Goal: Communication & Community: Answer question/provide support

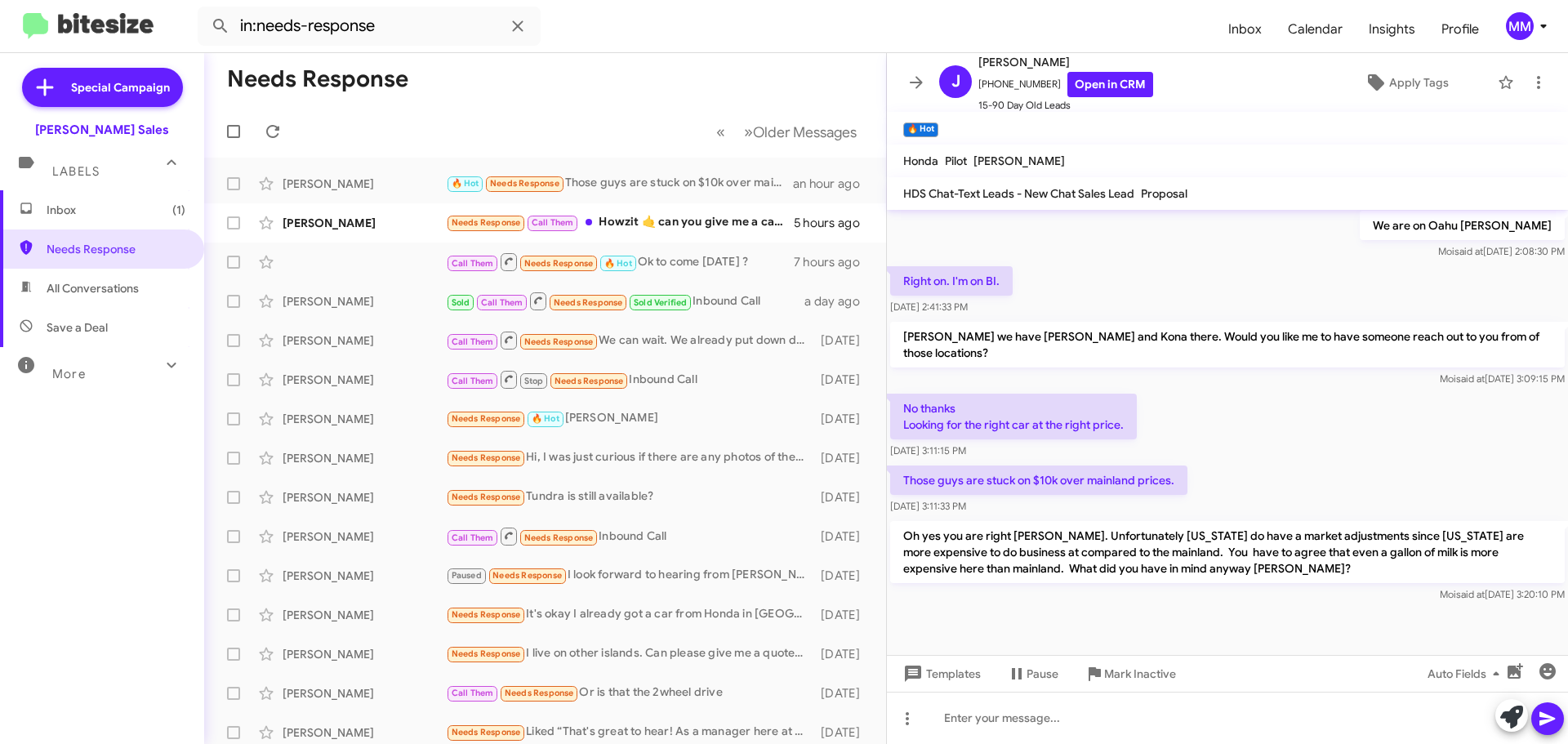
click at [55, 204] on span "Inbox (1)" at bounding box center [116, 210] width 139 height 16
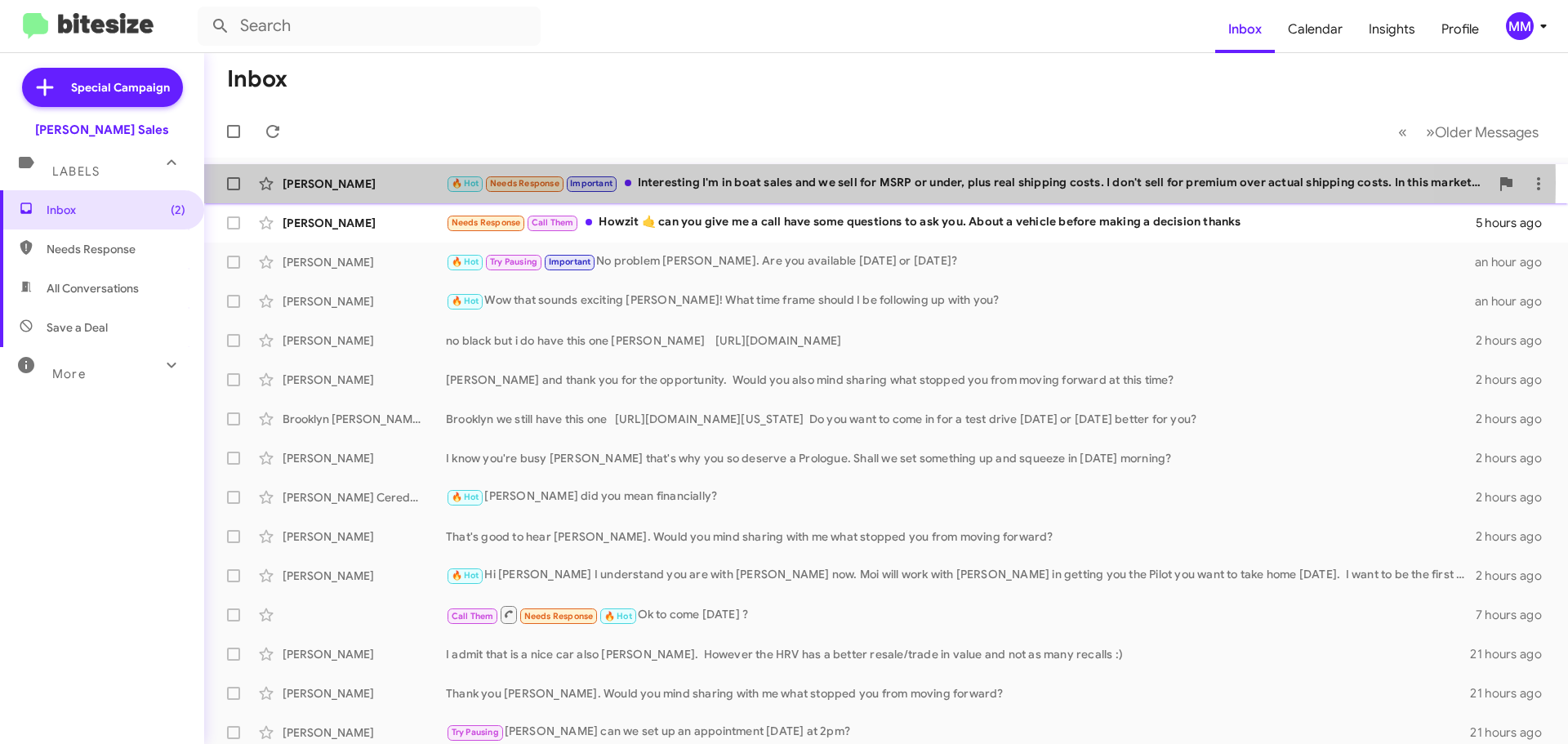
click at [769, 183] on div "🔥 Hot Needs Response Important Interesting I'm in boat sales and we sell for MS…" at bounding box center [968, 182] width 1044 height 19
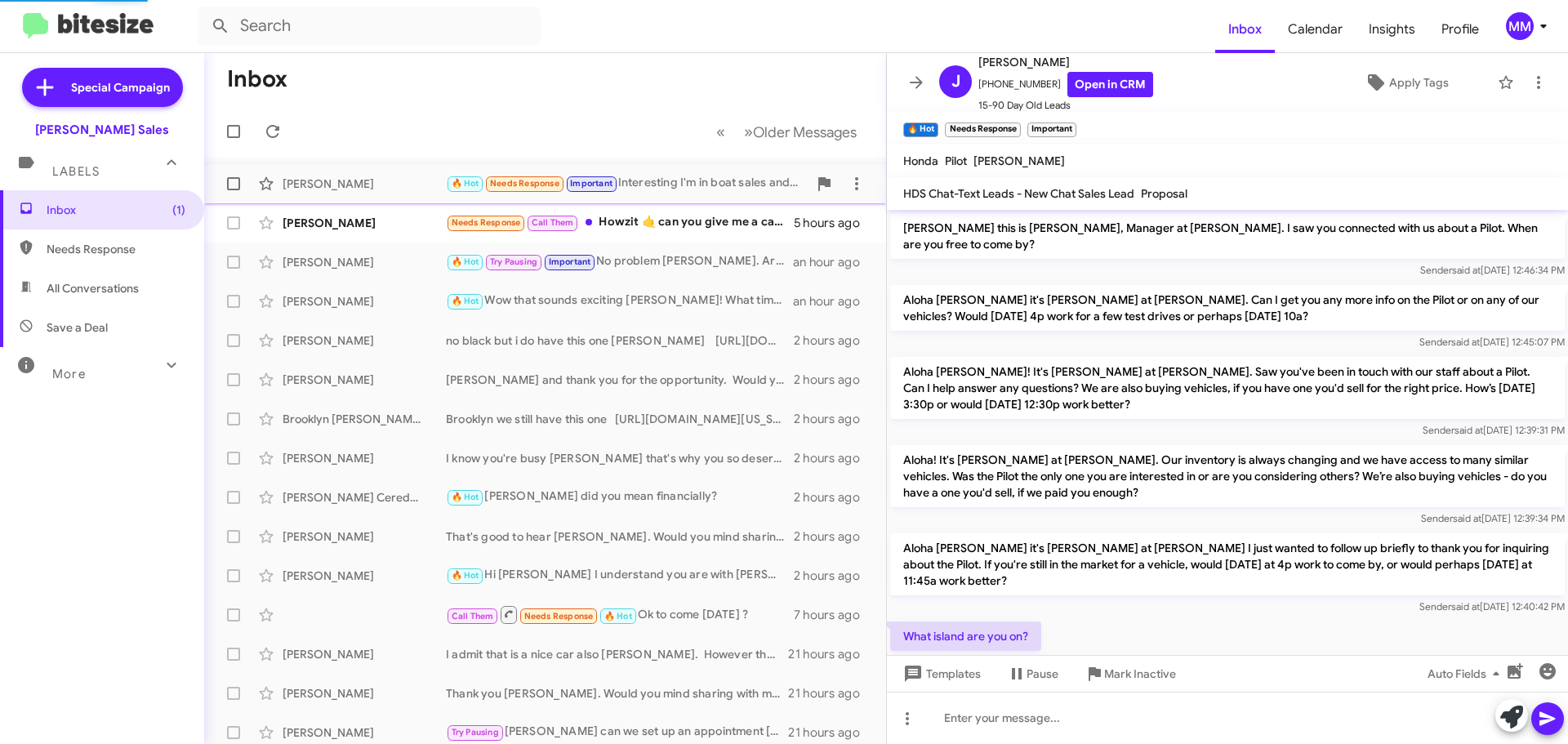
scroll to position [559, 0]
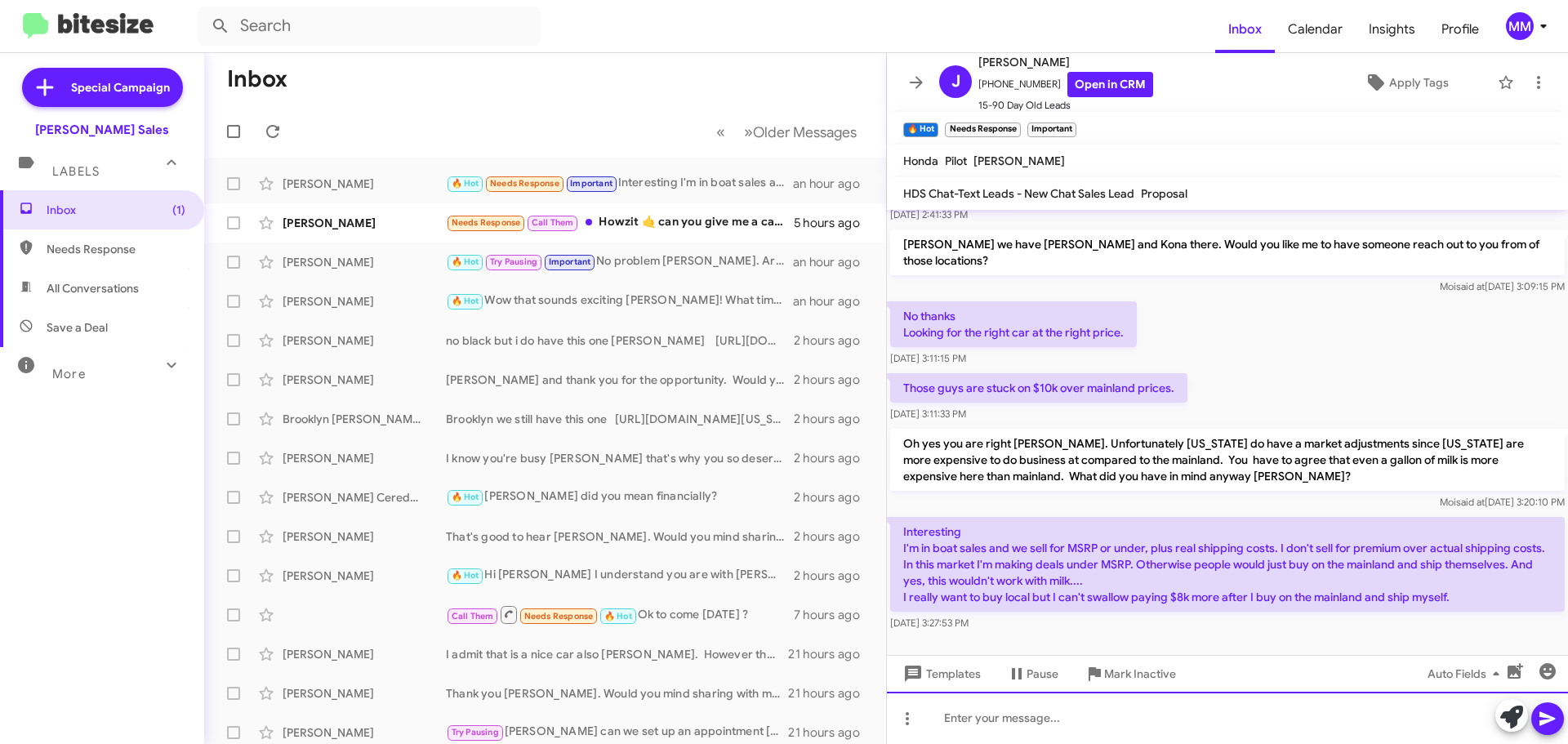
click at [1019, 720] on div at bounding box center [1227, 717] width 681 height 52
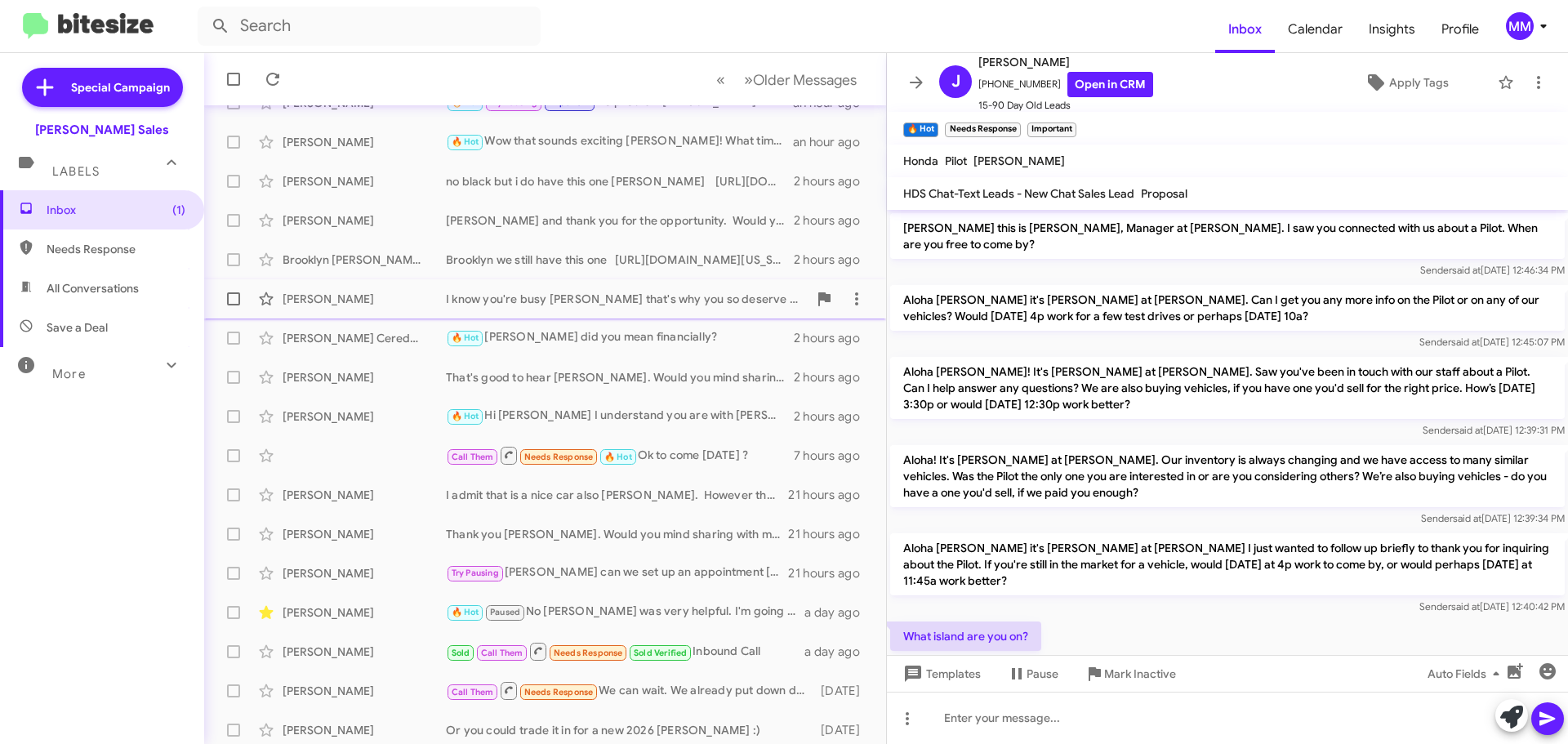
scroll to position [205, 0]
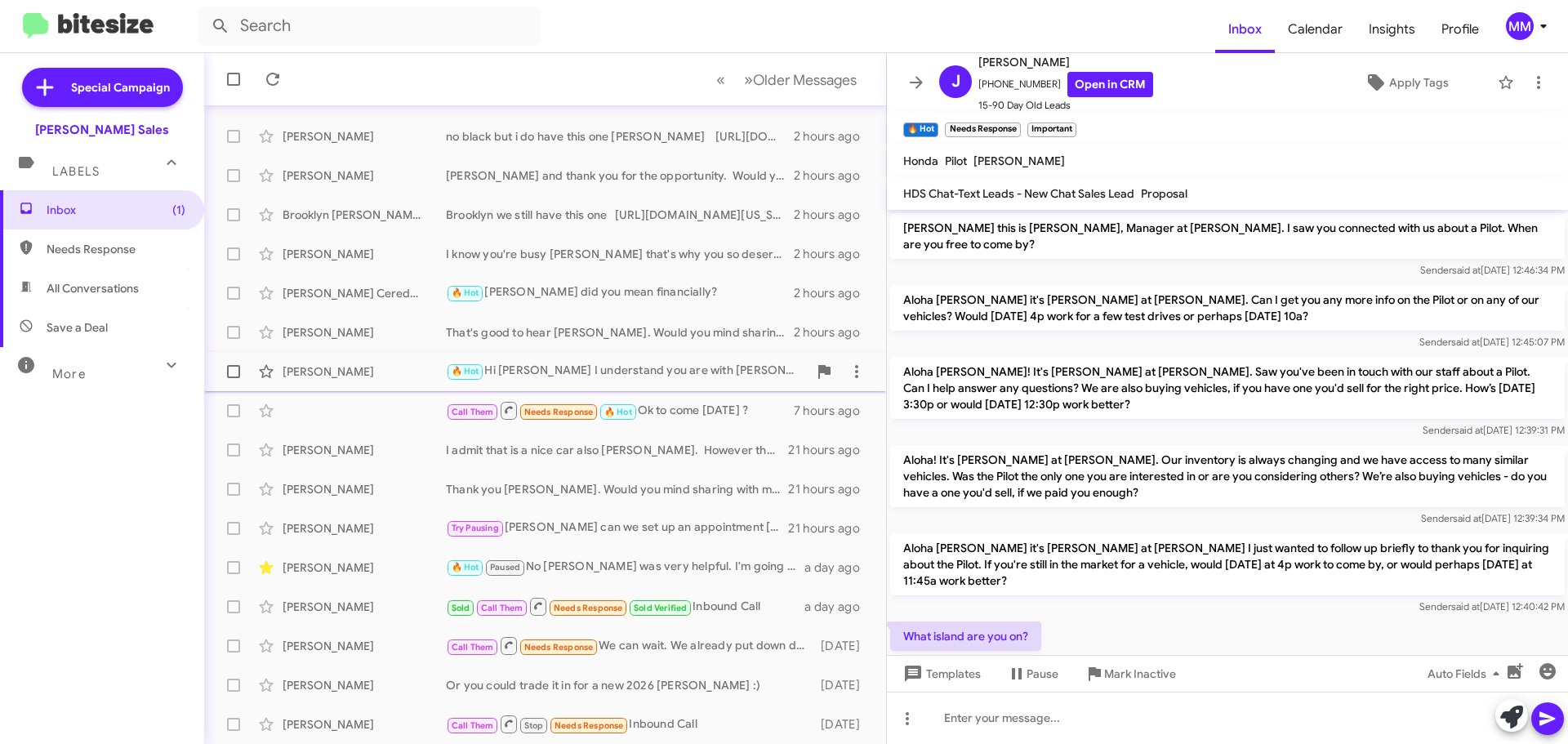
click at [341, 374] on div "[PERSON_NAME]" at bounding box center [364, 371] width 163 height 16
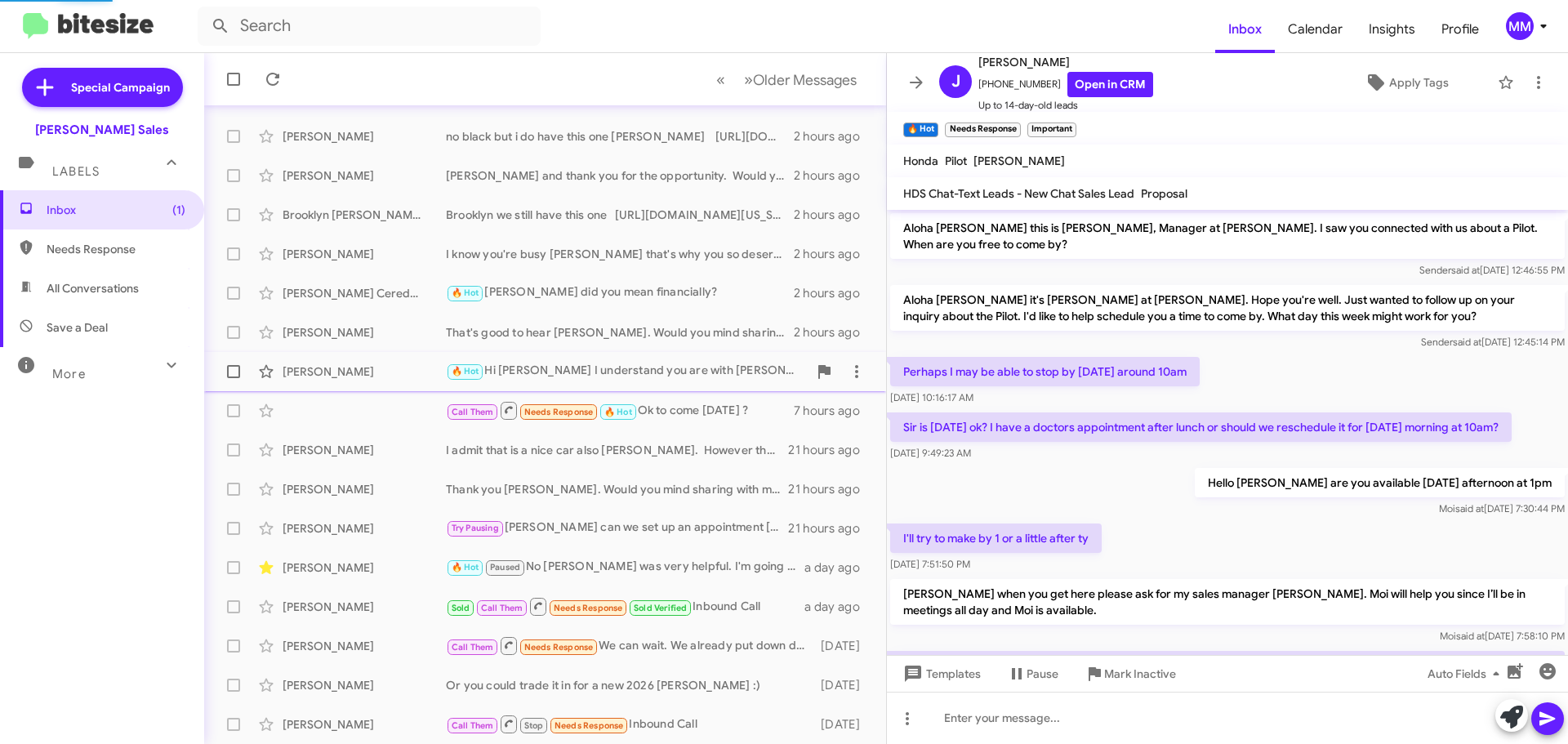
scroll to position [249, 0]
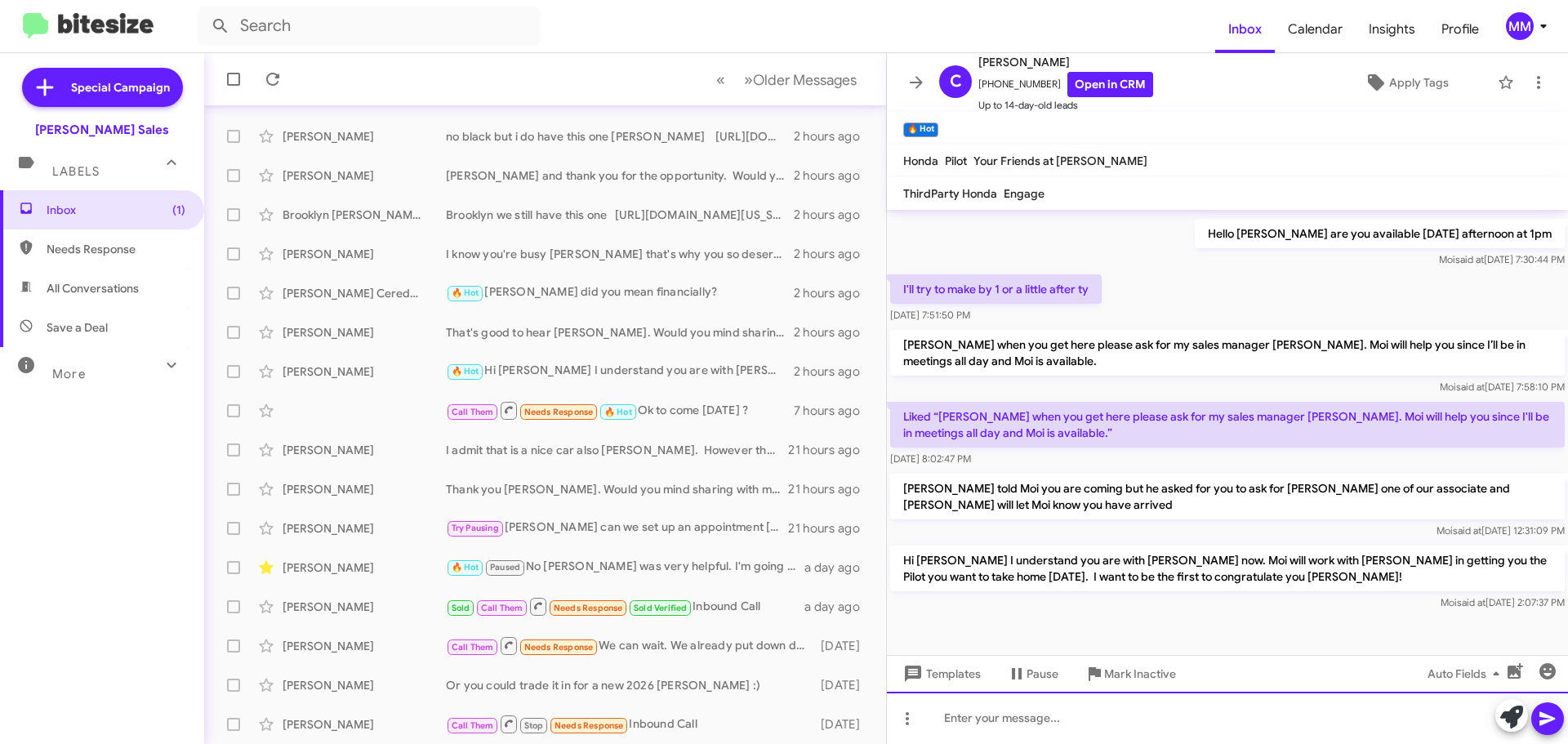
click at [996, 713] on div at bounding box center [1227, 717] width 681 height 52
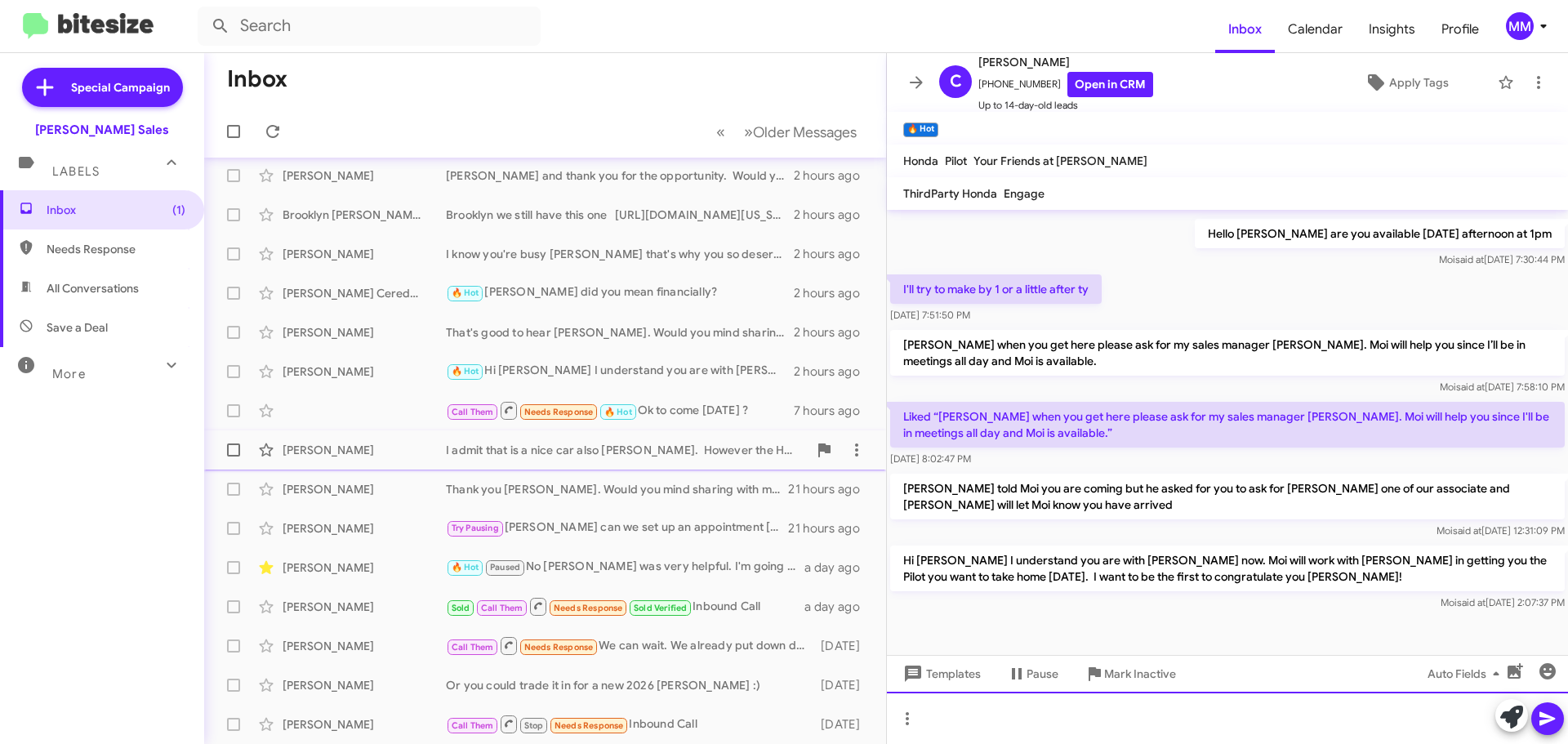
scroll to position [0, 0]
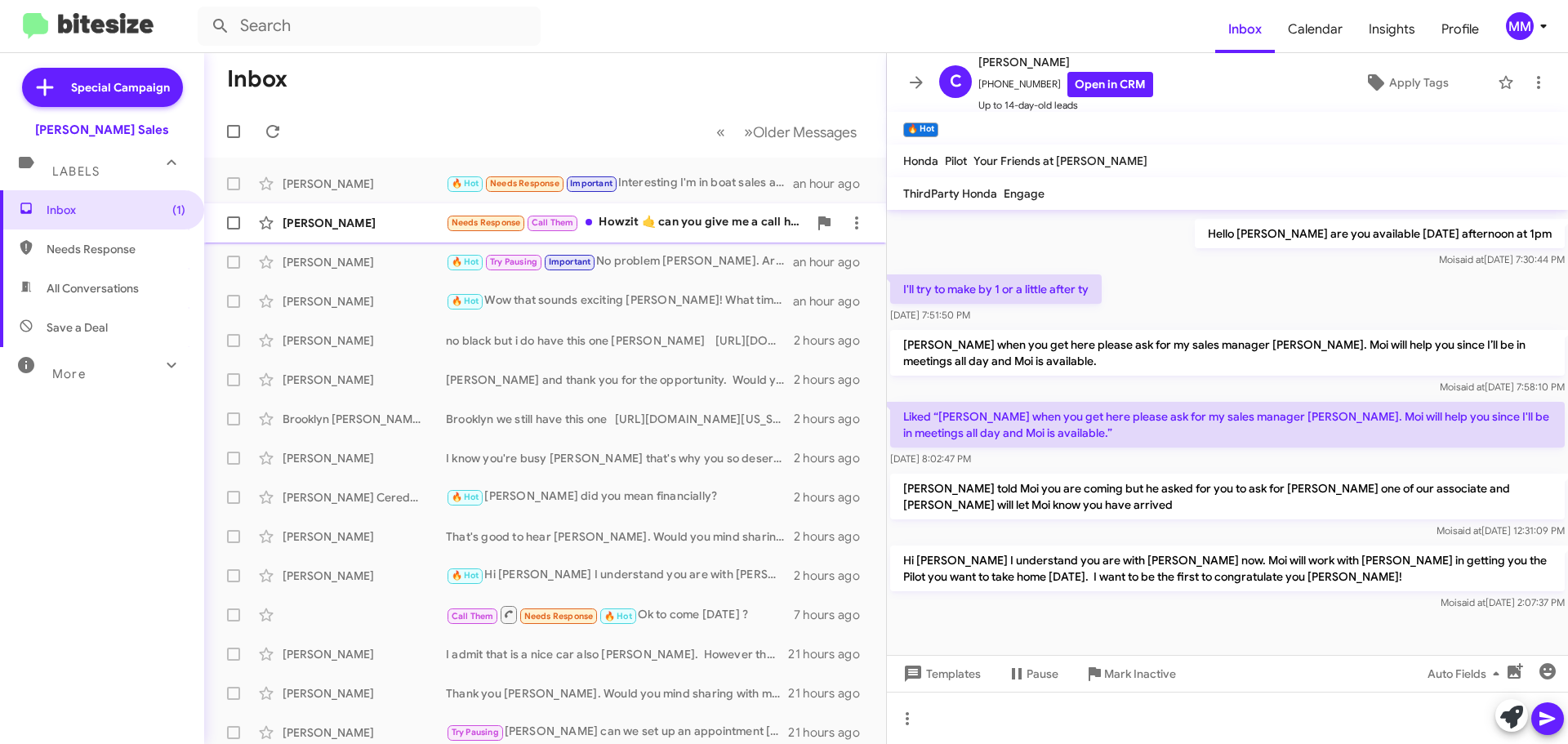
click at [399, 222] on div "[PERSON_NAME]" at bounding box center [364, 223] width 163 height 16
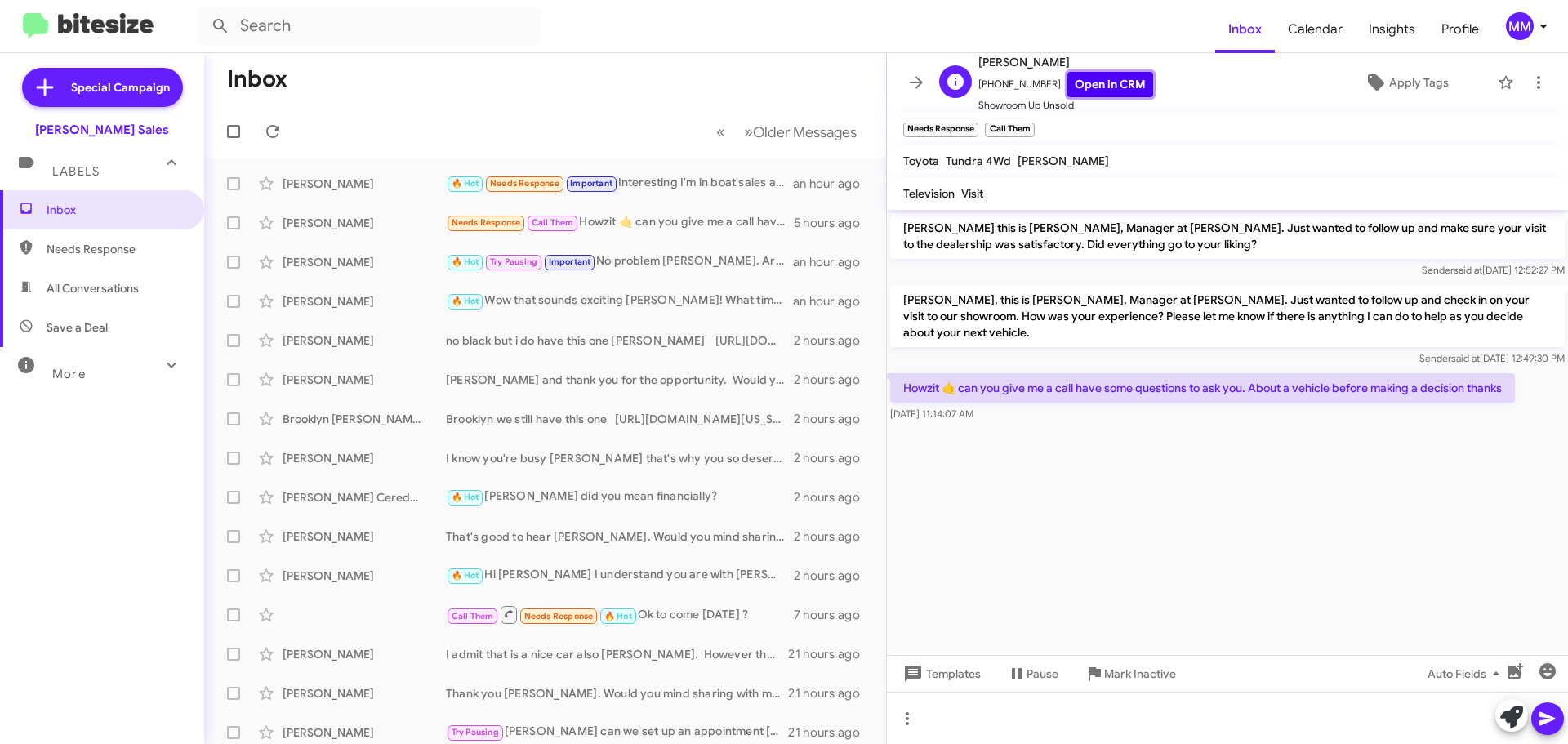
click at [1108, 87] on link "Open in CRM" at bounding box center [1110, 84] width 86 height 26
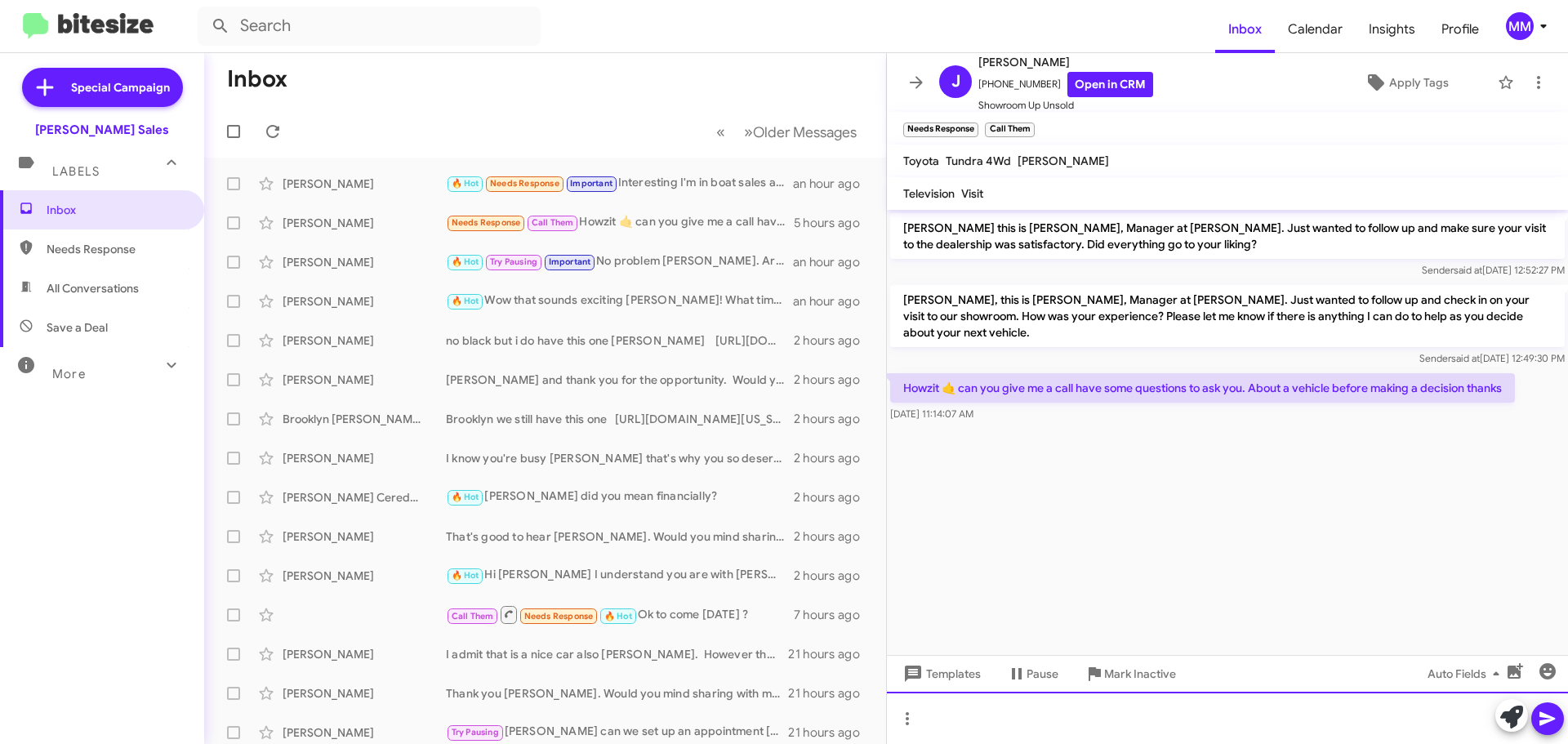
click at [989, 724] on div at bounding box center [1227, 717] width 681 height 52
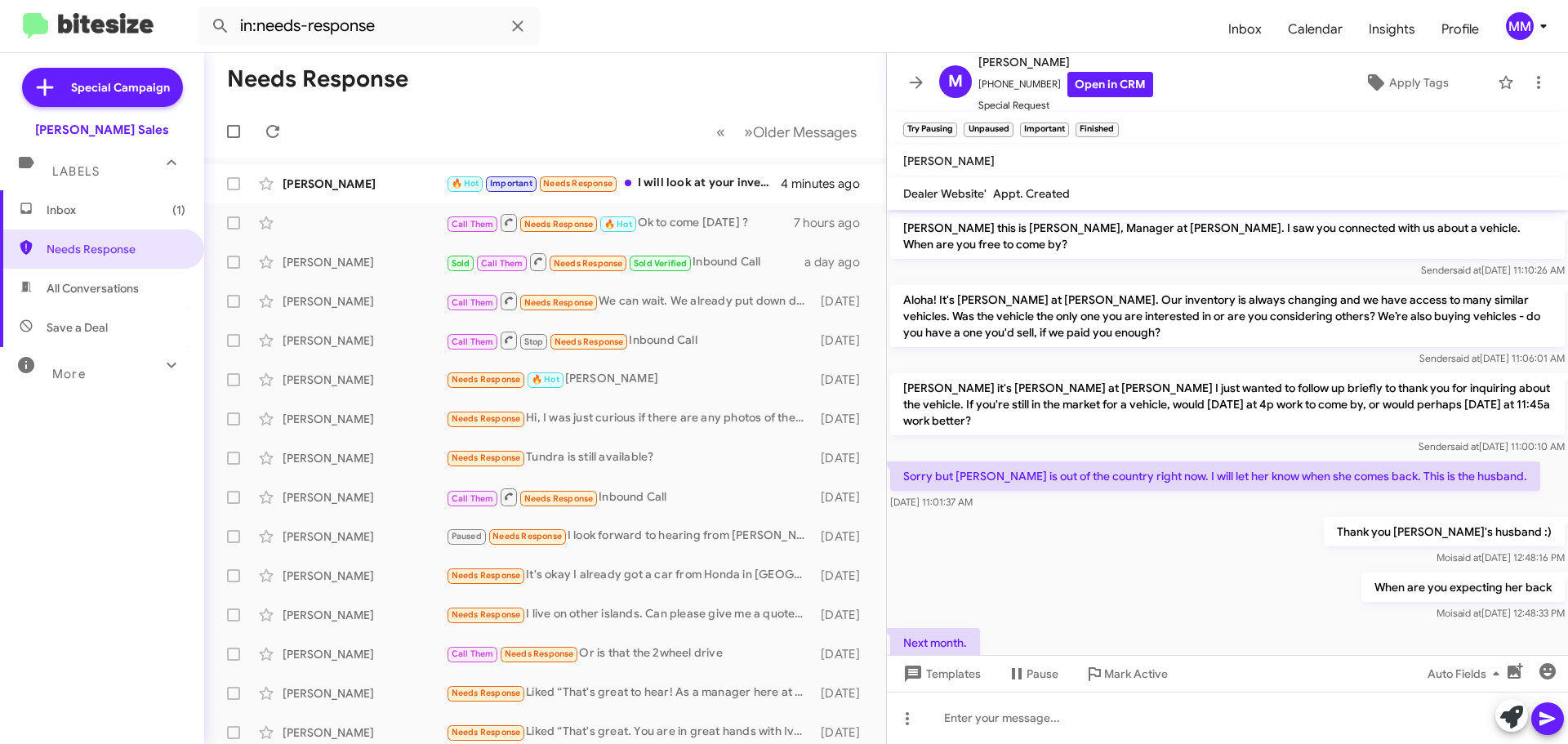
scroll to position [599, 0]
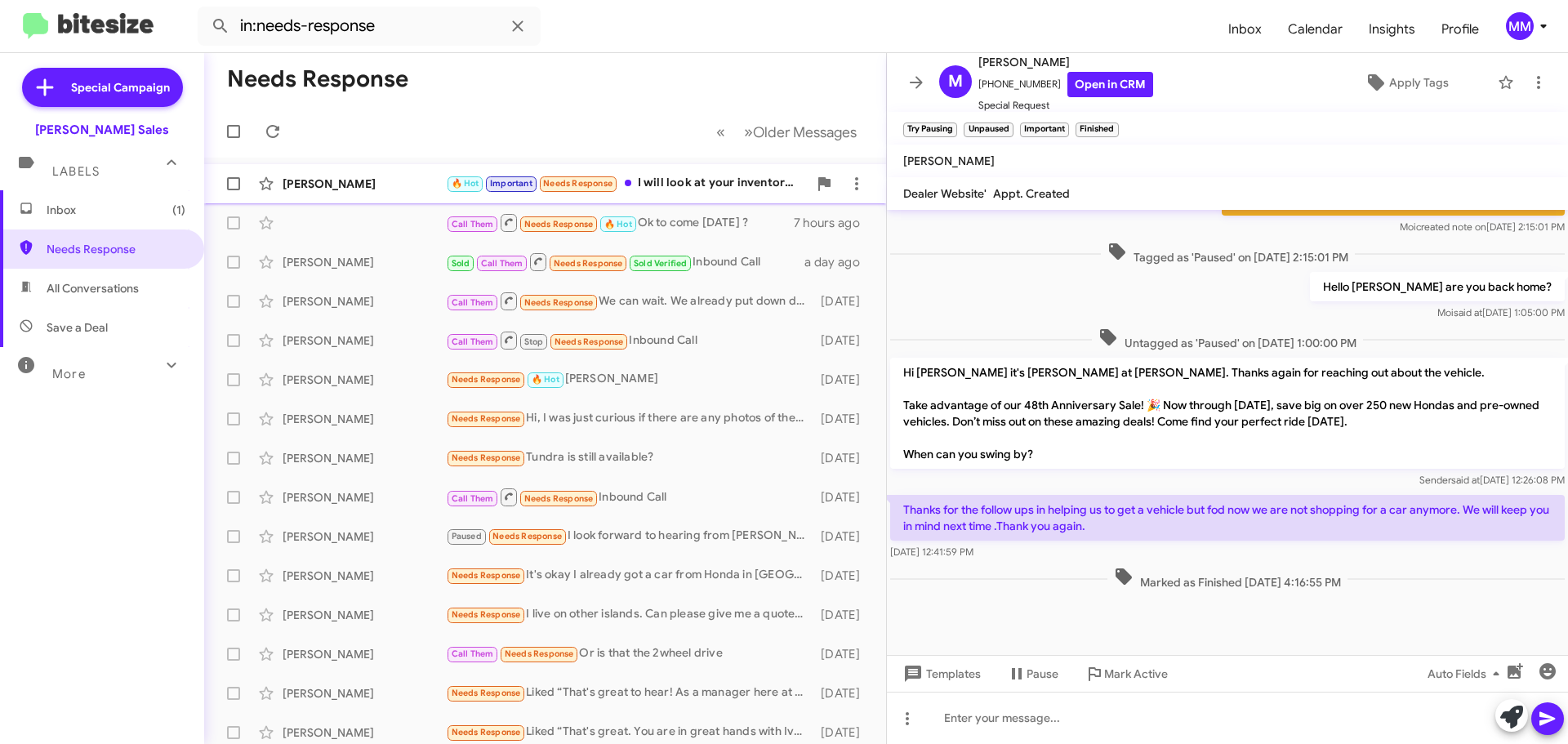
click at [712, 182] on div "🔥 Hot Important Needs Response I will look at your inventory. Thanks" at bounding box center [627, 182] width 362 height 19
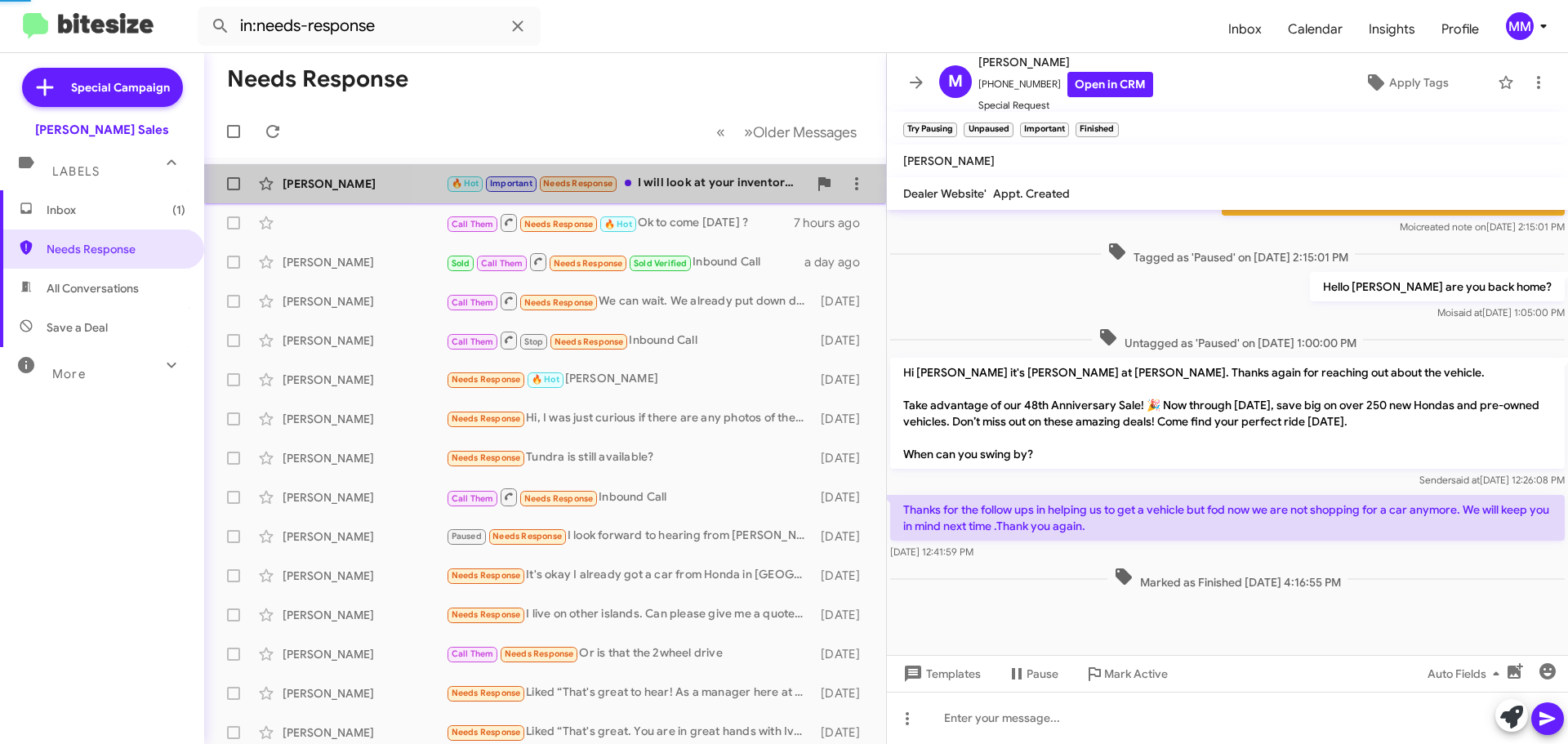
scroll to position [727, 0]
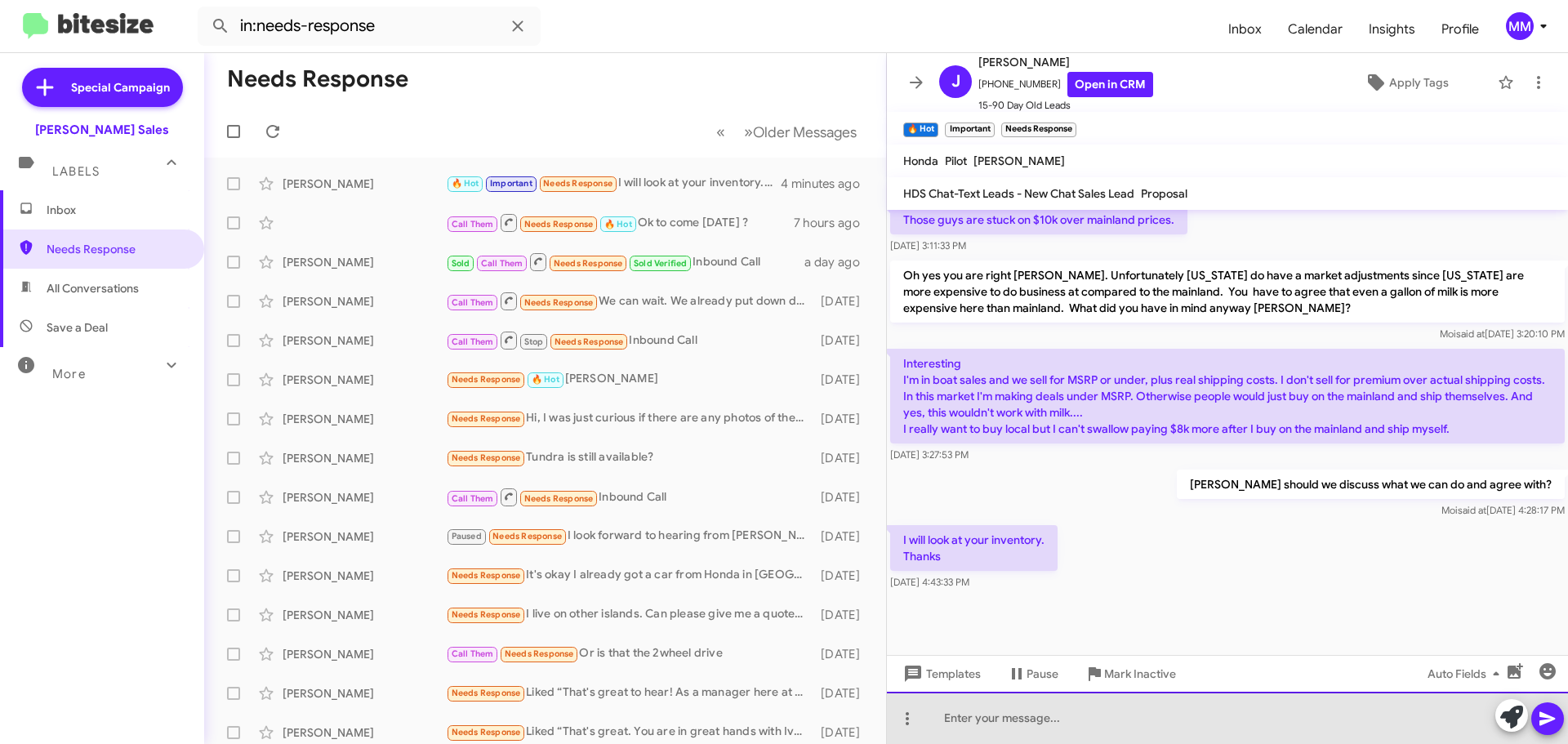
drag, startPoint x: 983, startPoint y: 724, endPoint x: 1004, endPoint y: 718, distance: 21.8
click at [993, 718] on div at bounding box center [1227, 717] width 681 height 52
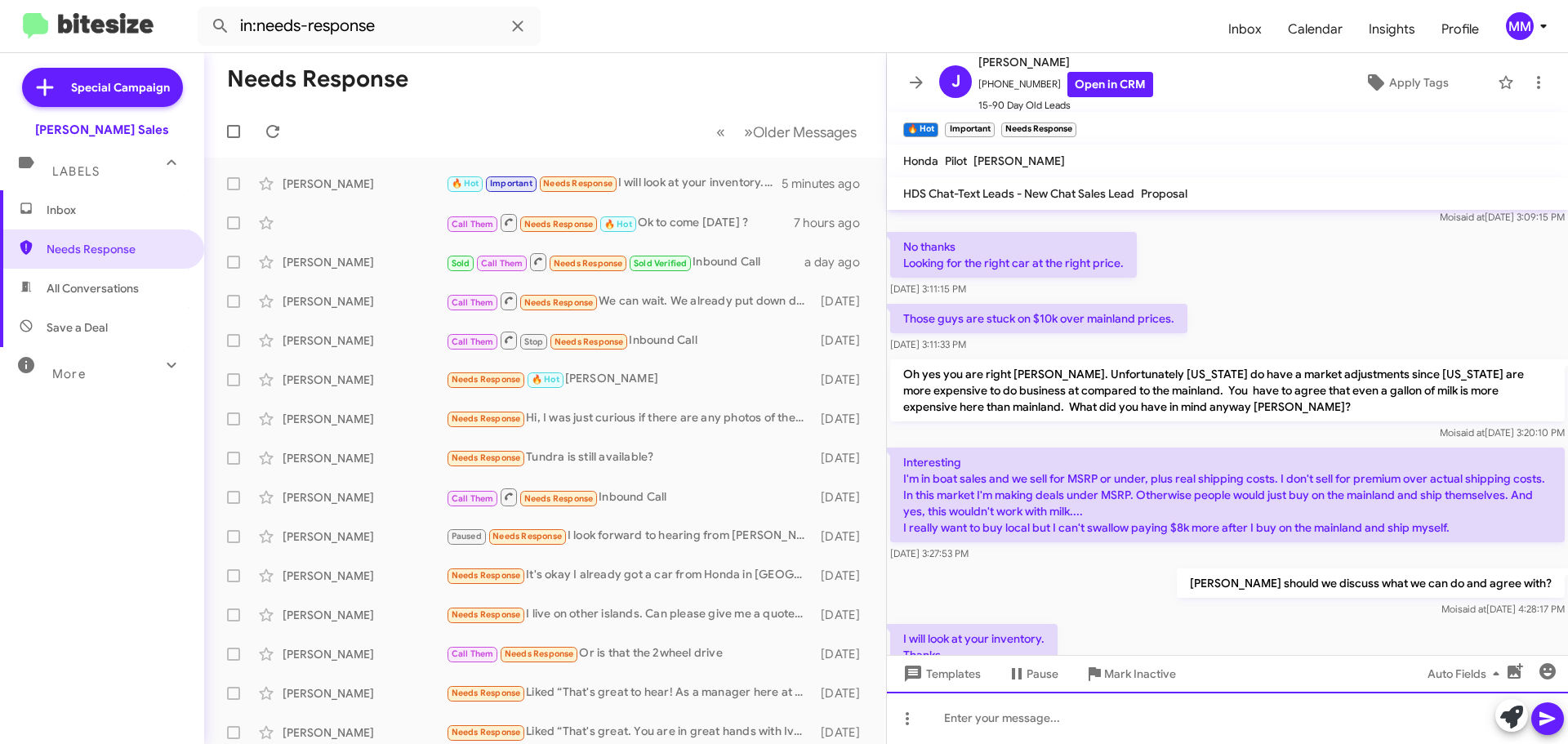
scroll to position [803, 0]
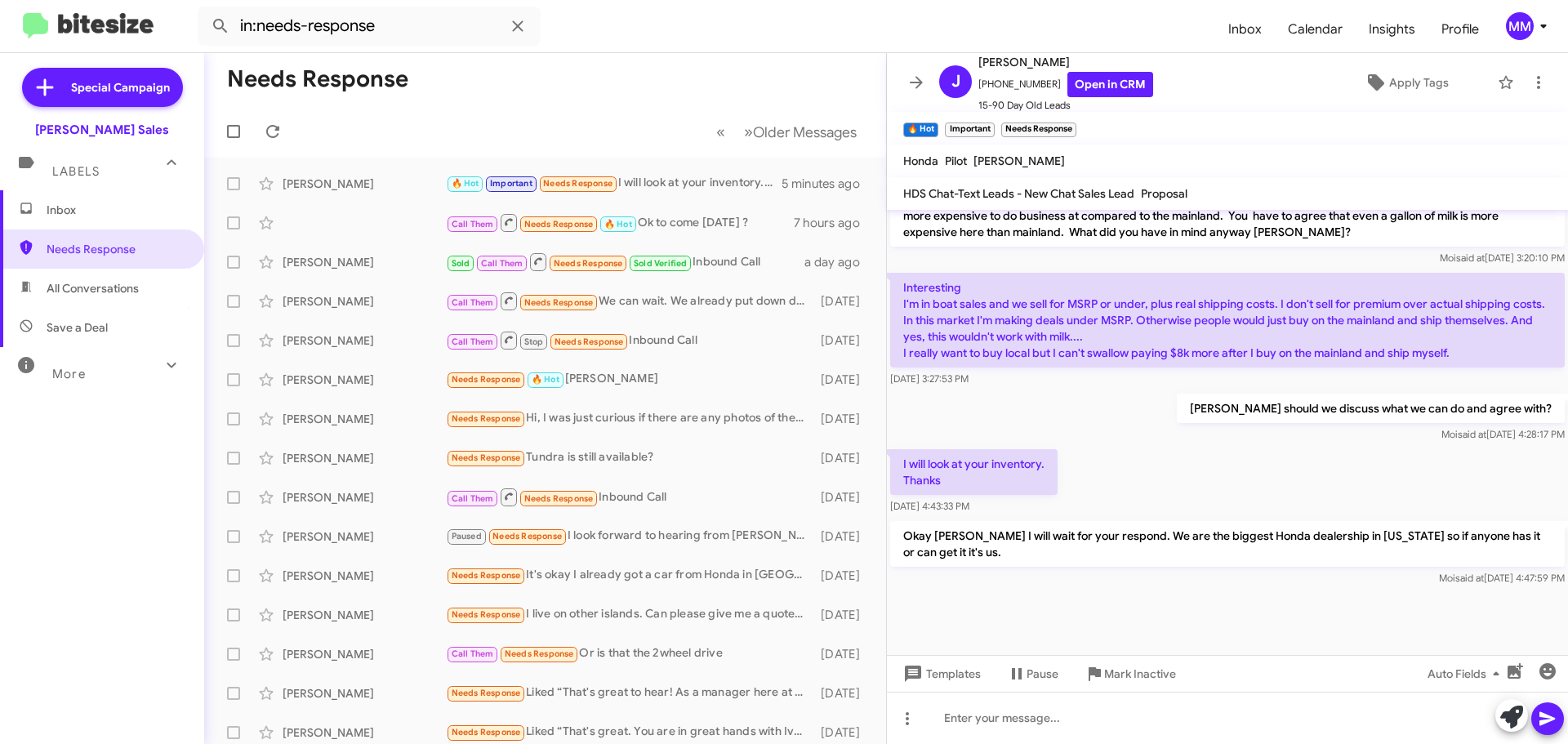
click at [68, 211] on span "Inbox" at bounding box center [116, 210] width 139 height 16
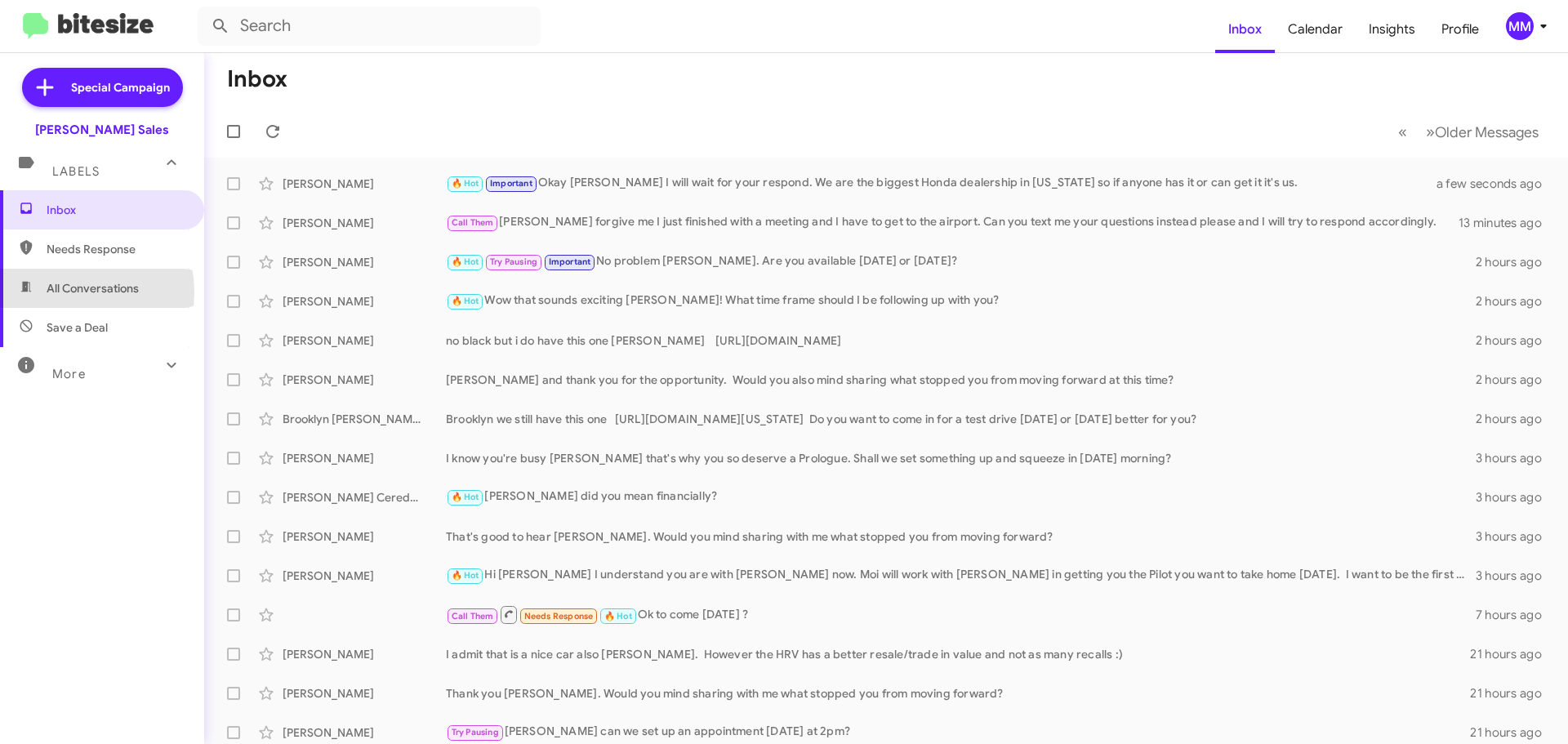
click at [65, 292] on span "All Conversations" at bounding box center [93, 288] width 92 height 16
type input "in:all-conversations"
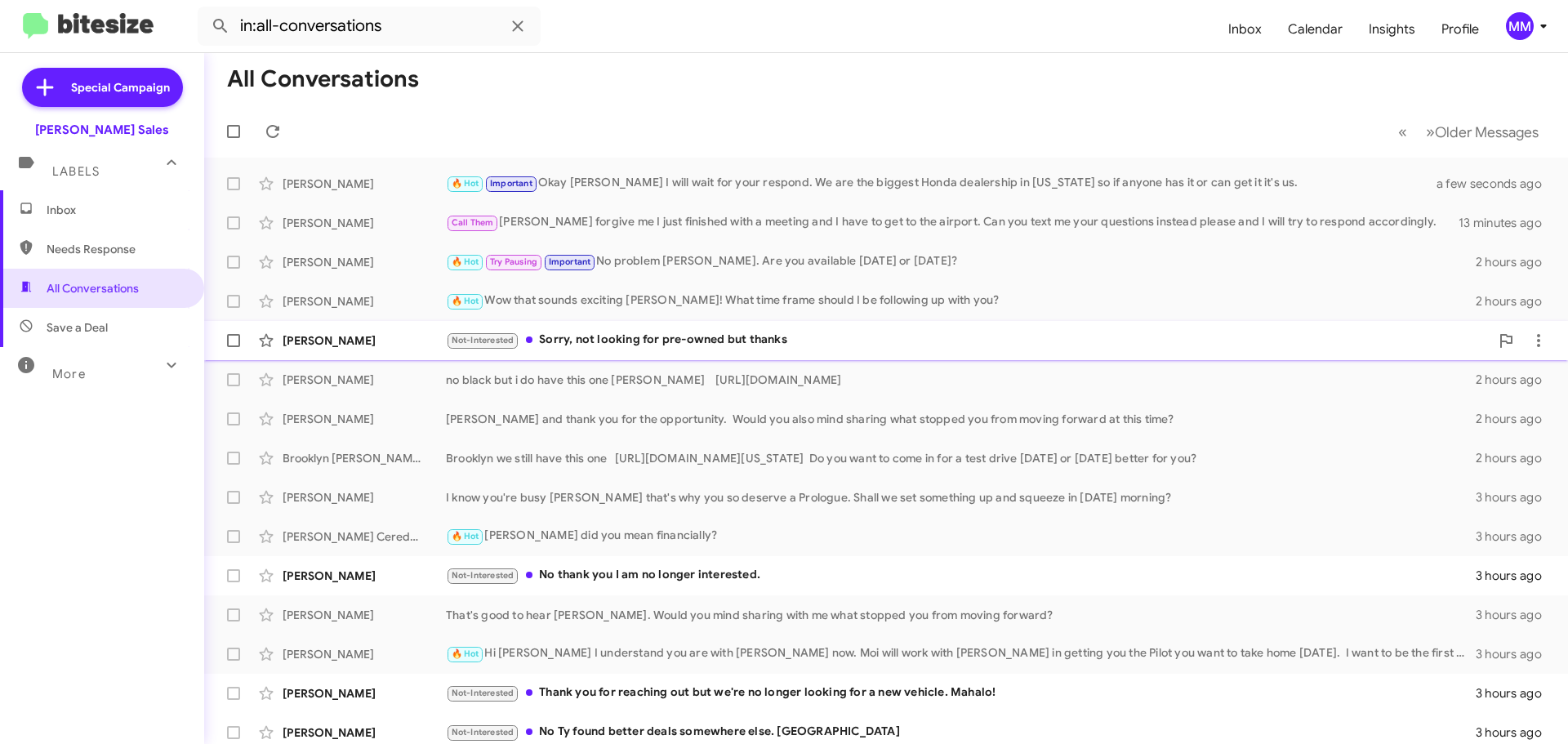
click at [604, 338] on div "Not-Interested Sorry, not looking for pre-owned but thanks" at bounding box center [968, 340] width 1044 height 19
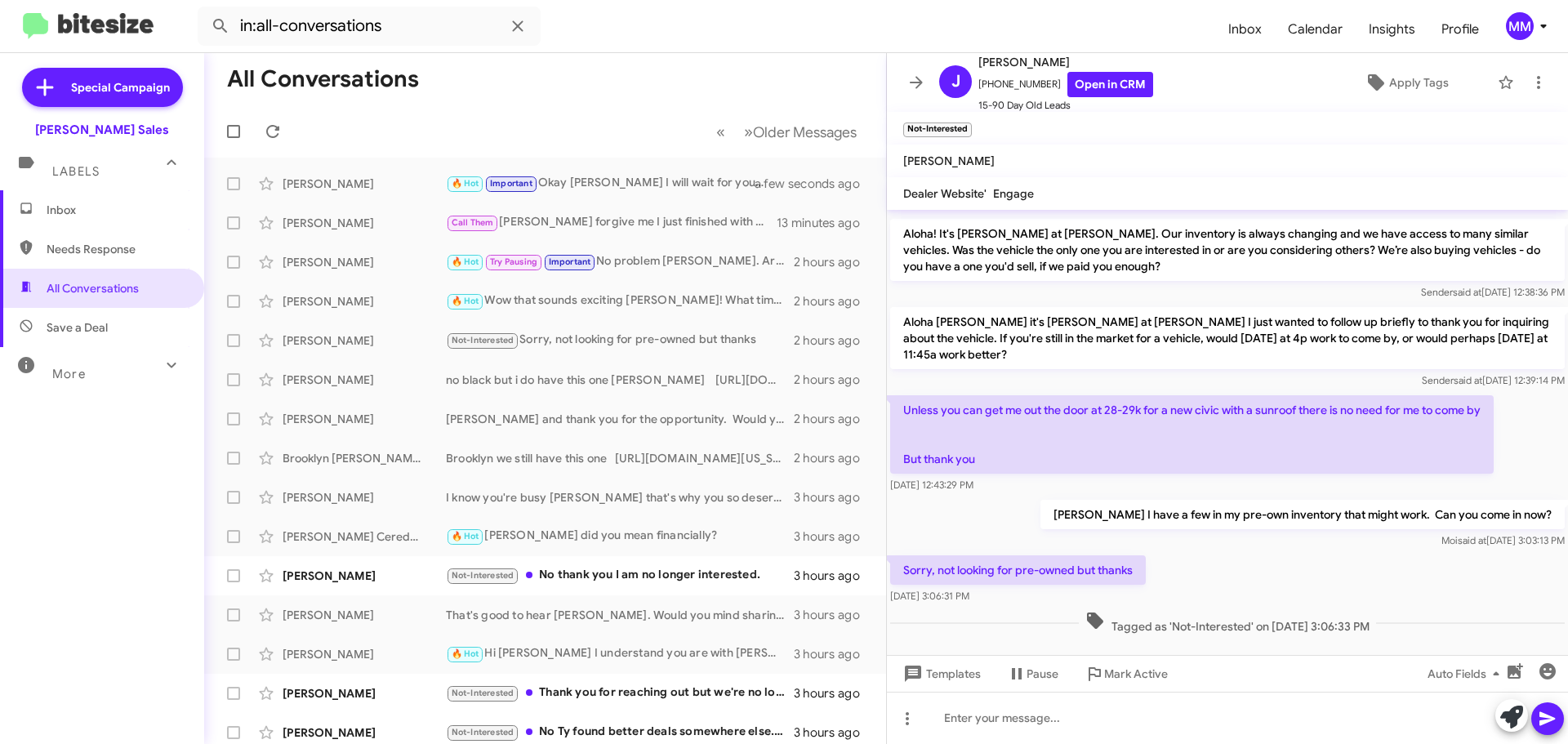
scroll to position [78, 0]
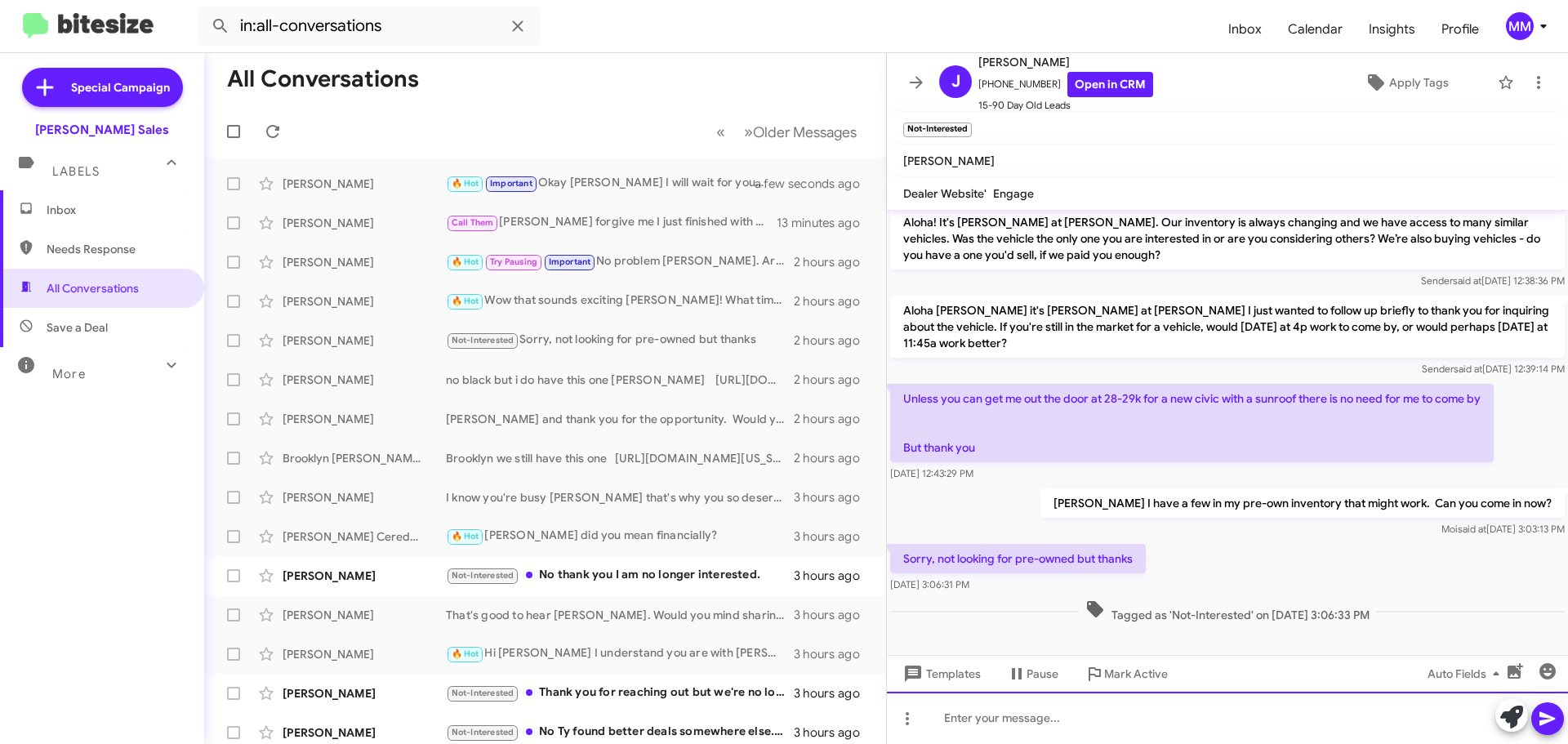
click at [973, 721] on div at bounding box center [1227, 717] width 681 height 52
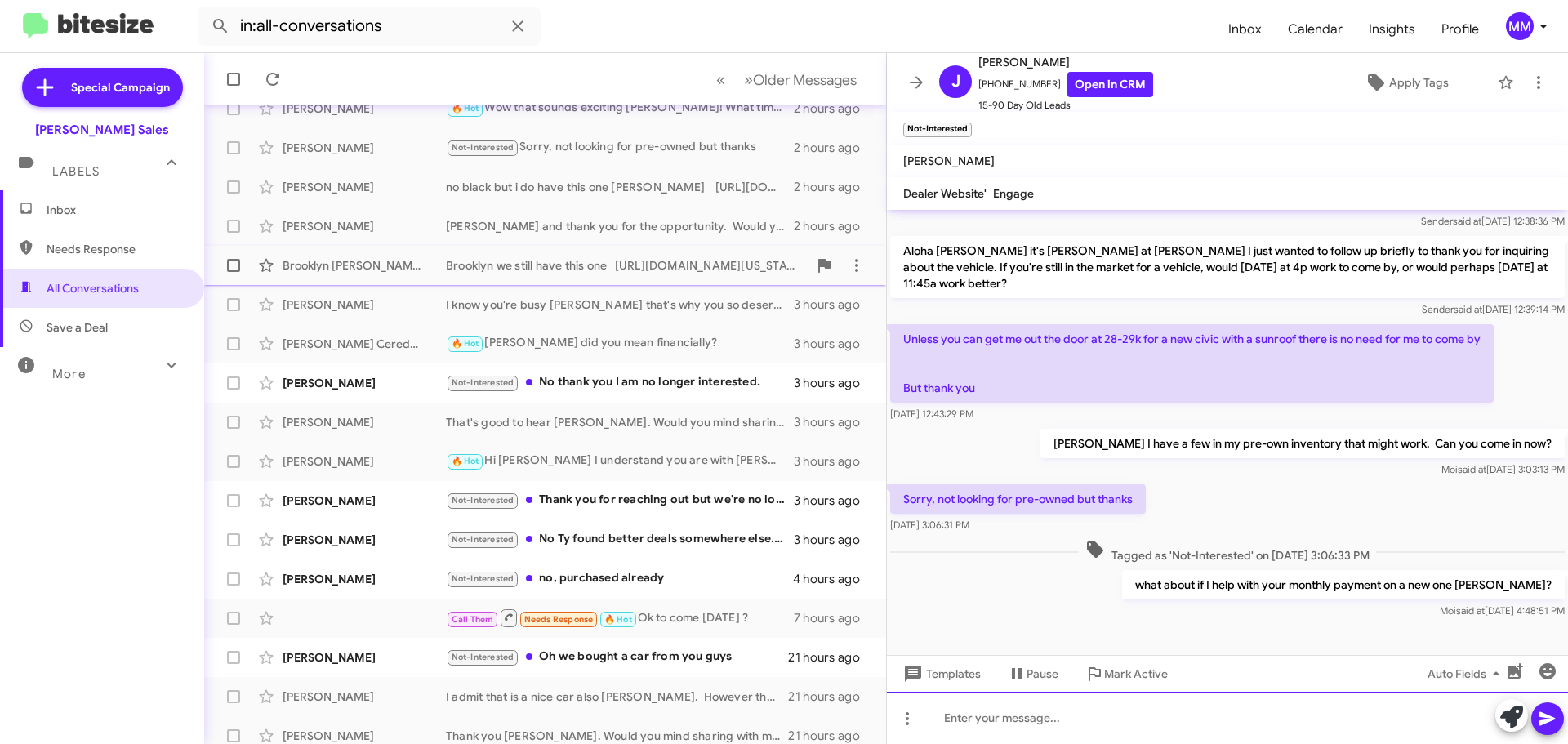
scroll to position [205, 0]
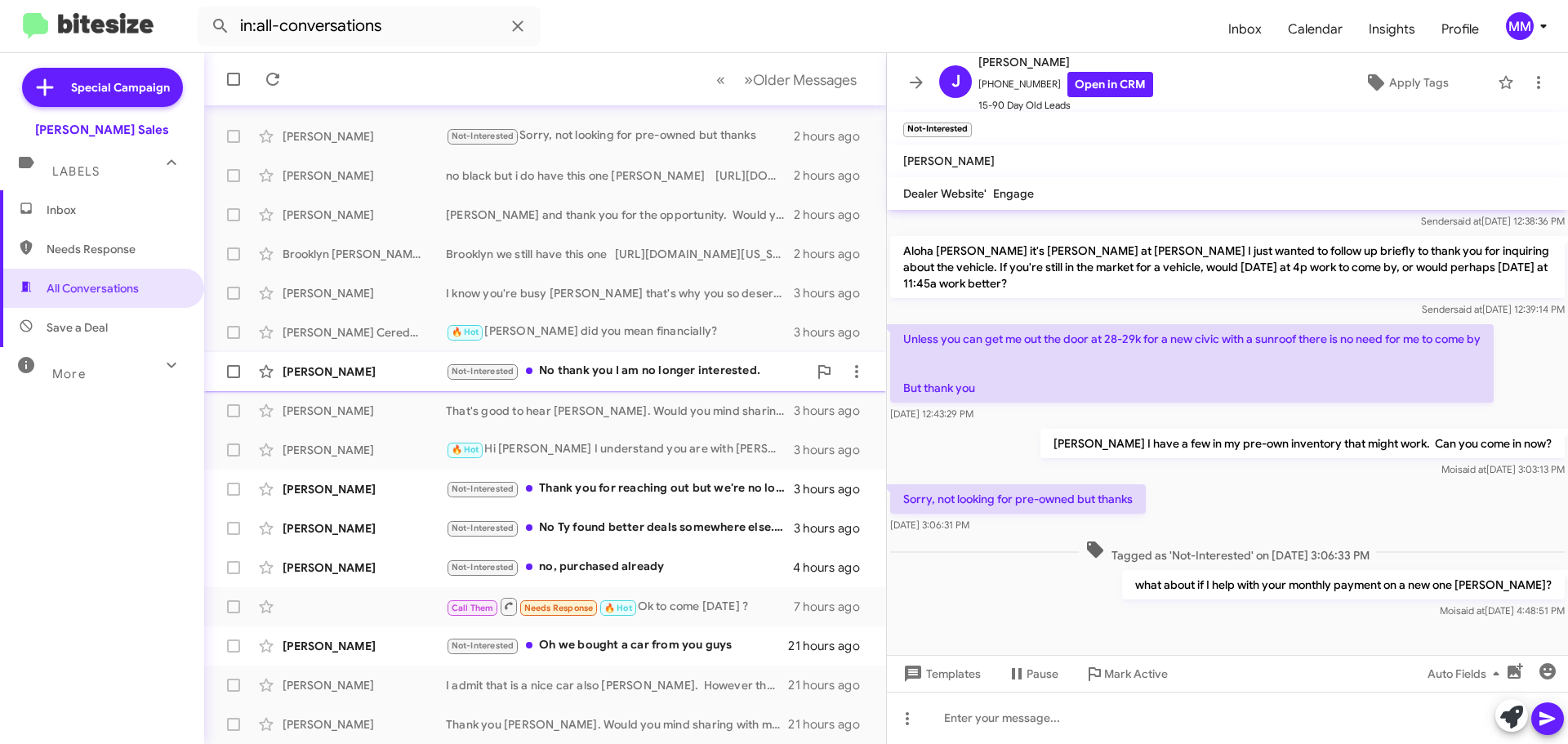
click at [622, 366] on div "Not-Interested No thank you I am no longer interested." at bounding box center [627, 371] width 362 height 19
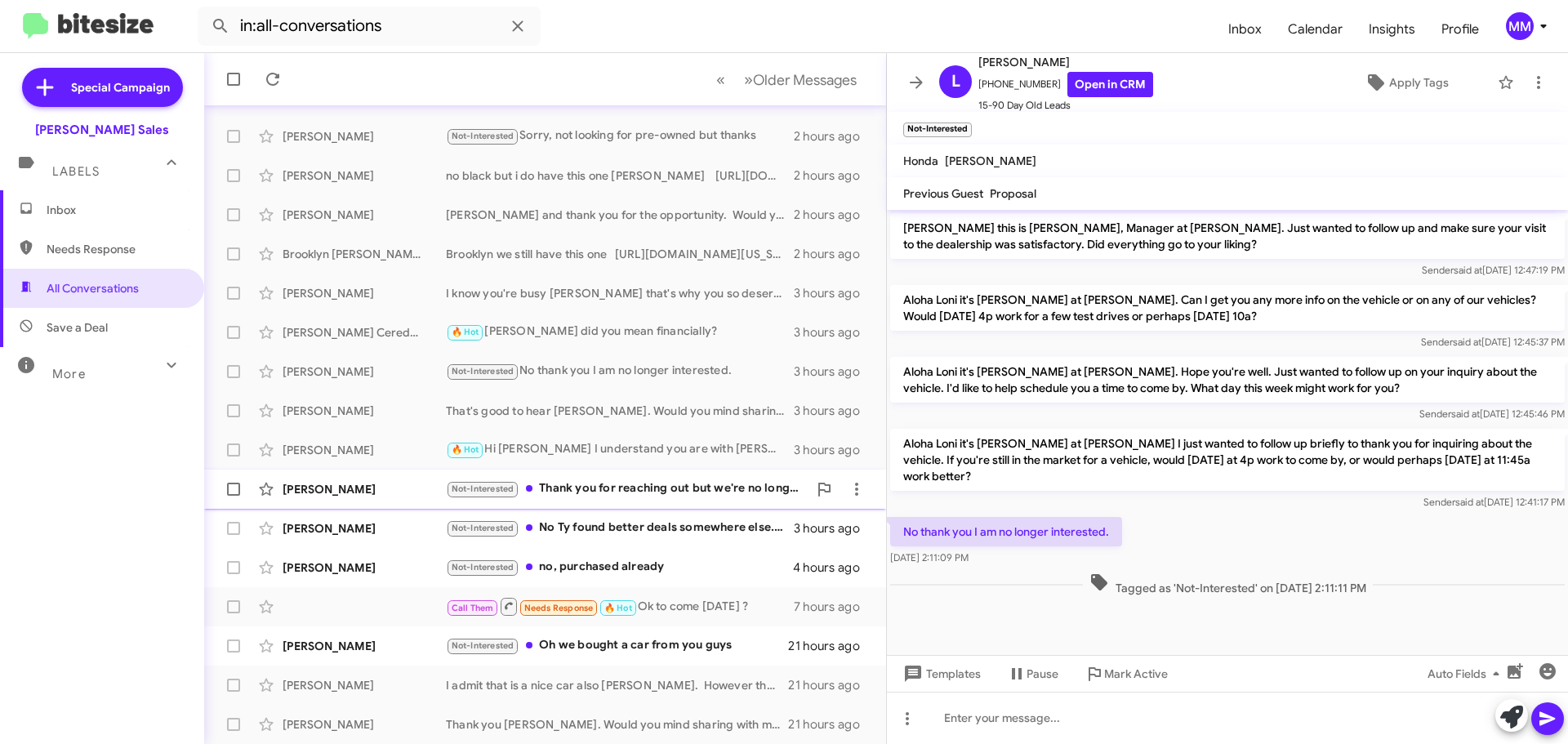
click at [598, 483] on div "Not-Interested Thank you for reaching out but we're no longer looking for a new…" at bounding box center [627, 488] width 362 height 19
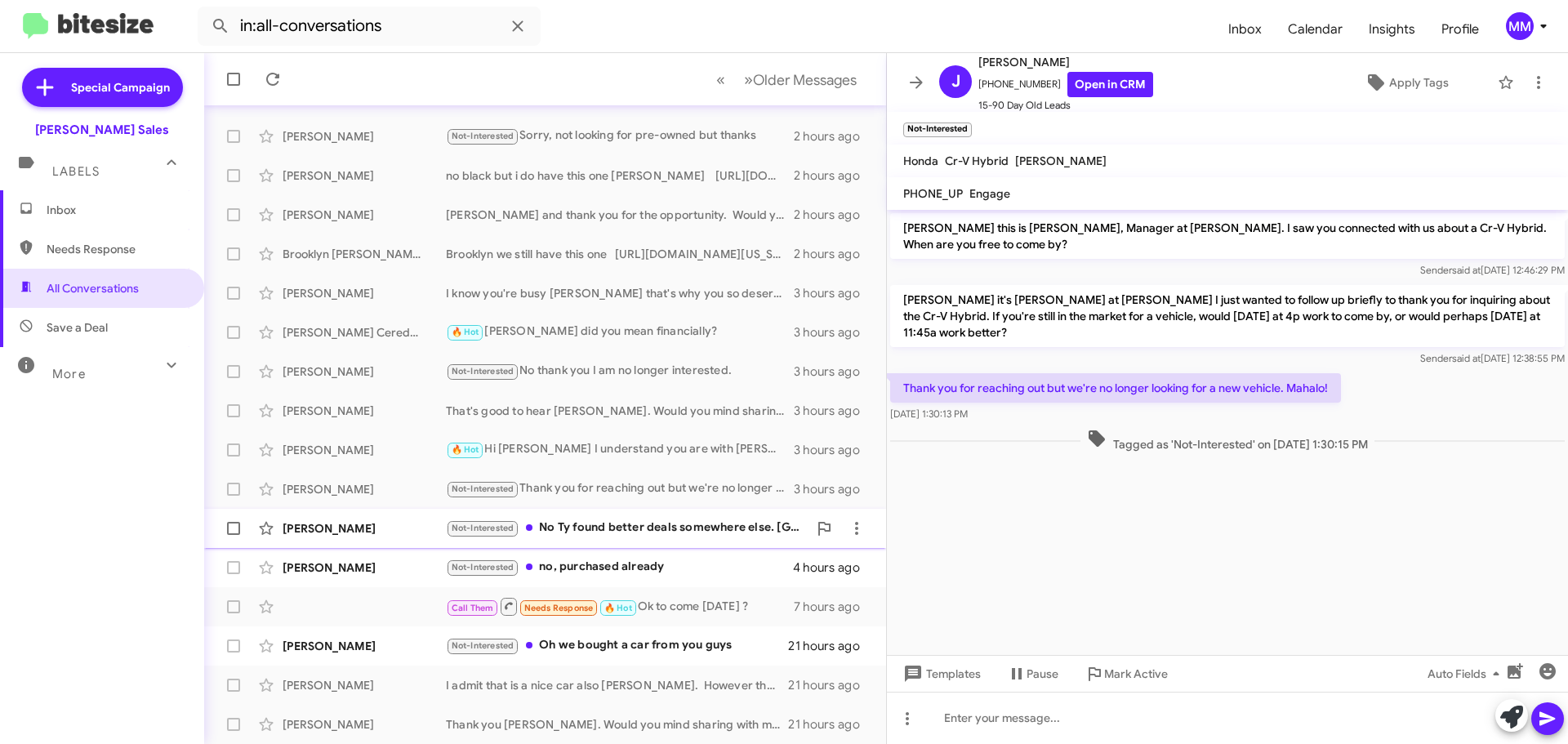
click at [625, 531] on div "Not-Interested No Ty found better deals somewhere else. [GEOGRAPHIC_DATA]" at bounding box center [627, 528] width 362 height 19
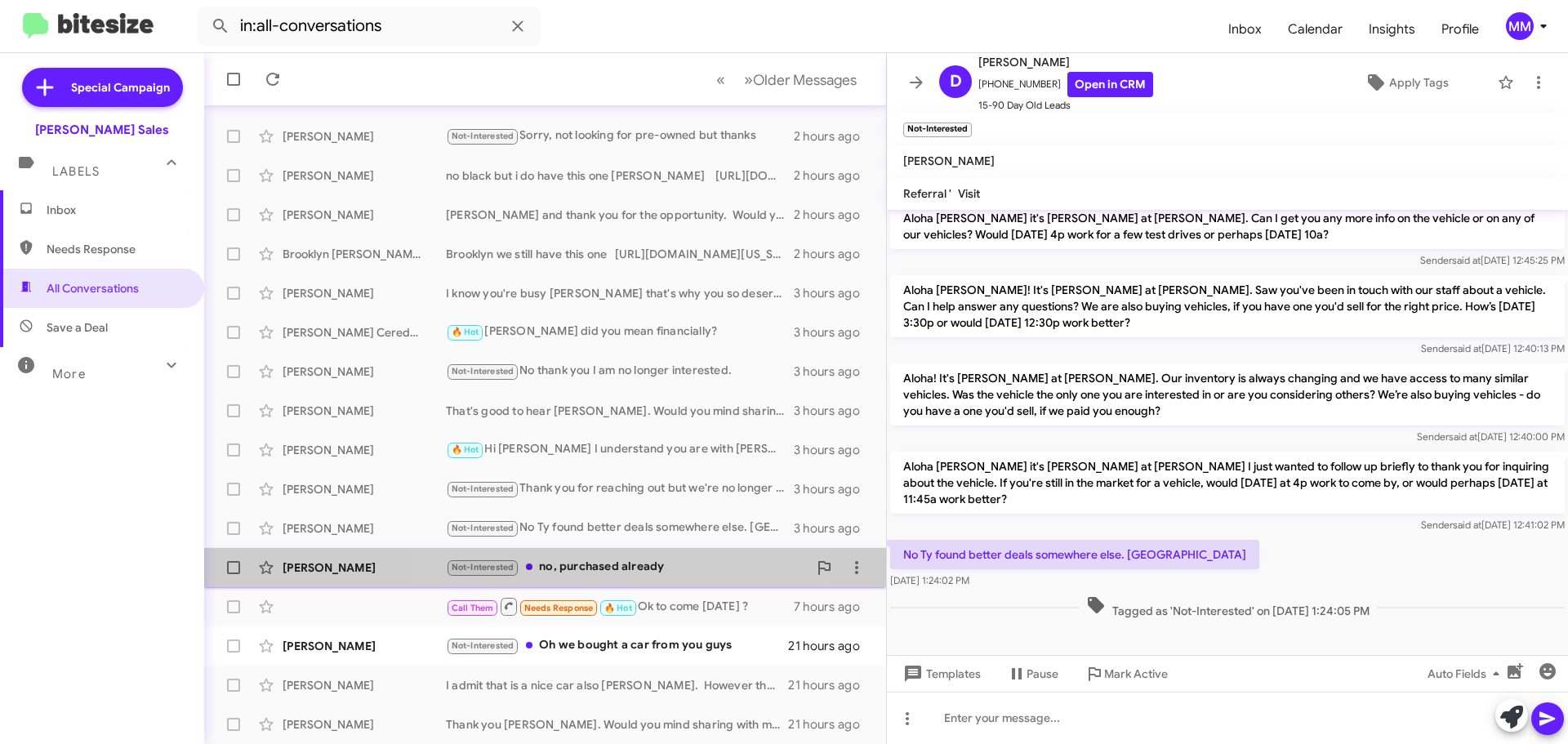
click at [622, 570] on div "Not-Interested no, purchased already" at bounding box center [627, 567] width 362 height 19
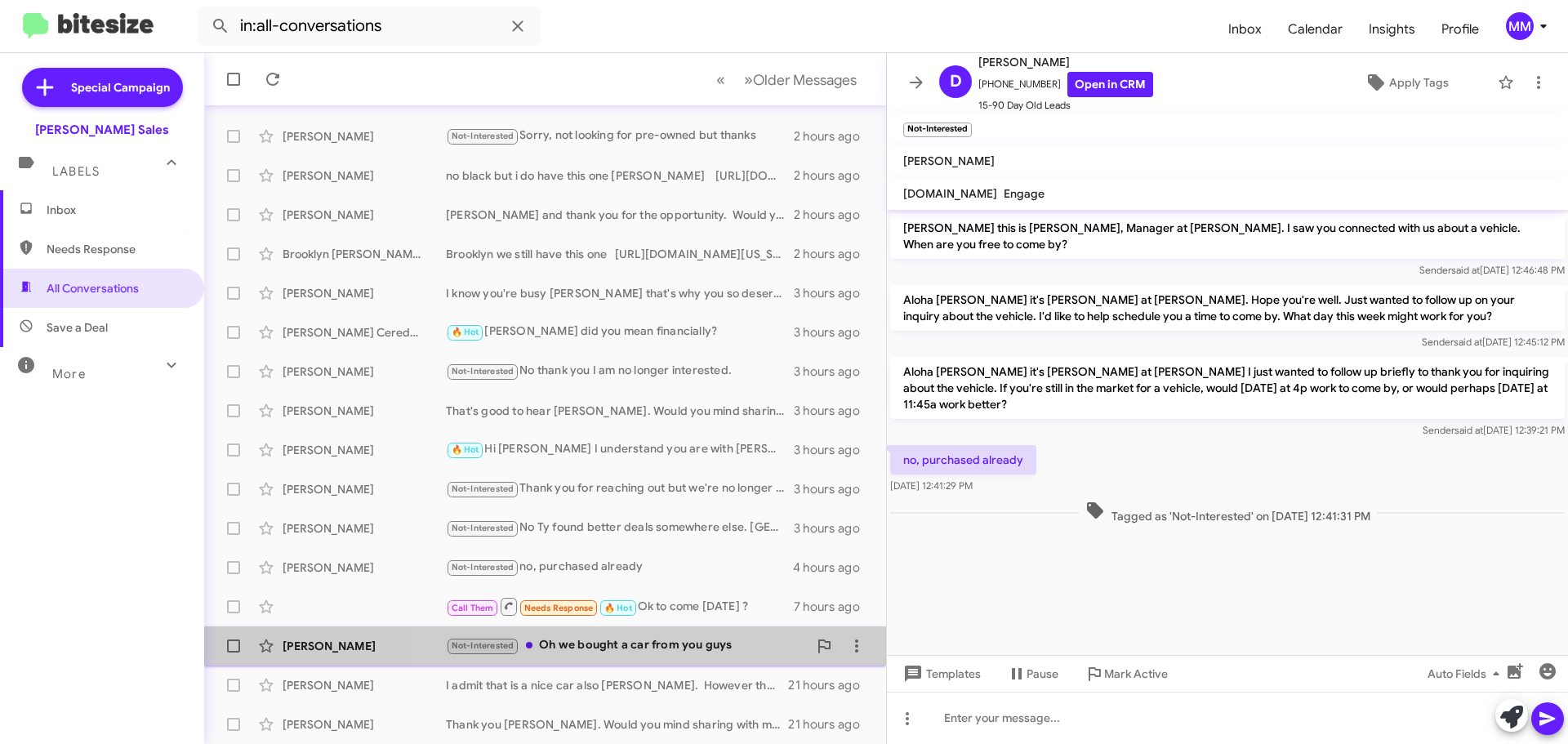
click at [647, 649] on div "Not-Interested Oh we bought a car from you guys" at bounding box center [627, 646] width 362 height 19
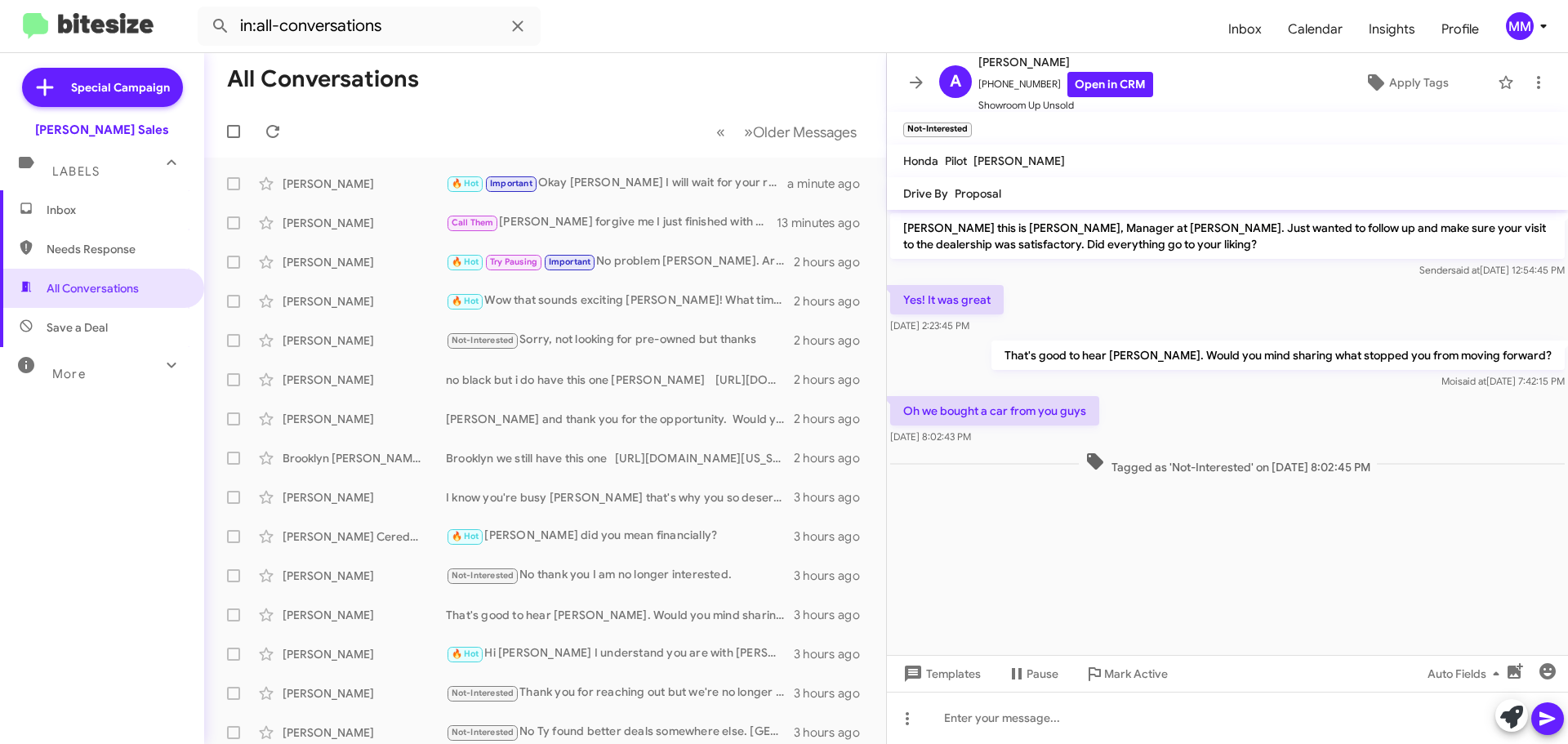
click at [104, 248] on span "Needs Response" at bounding box center [116, 249] width 139 height 16
type input "in:needs-response"
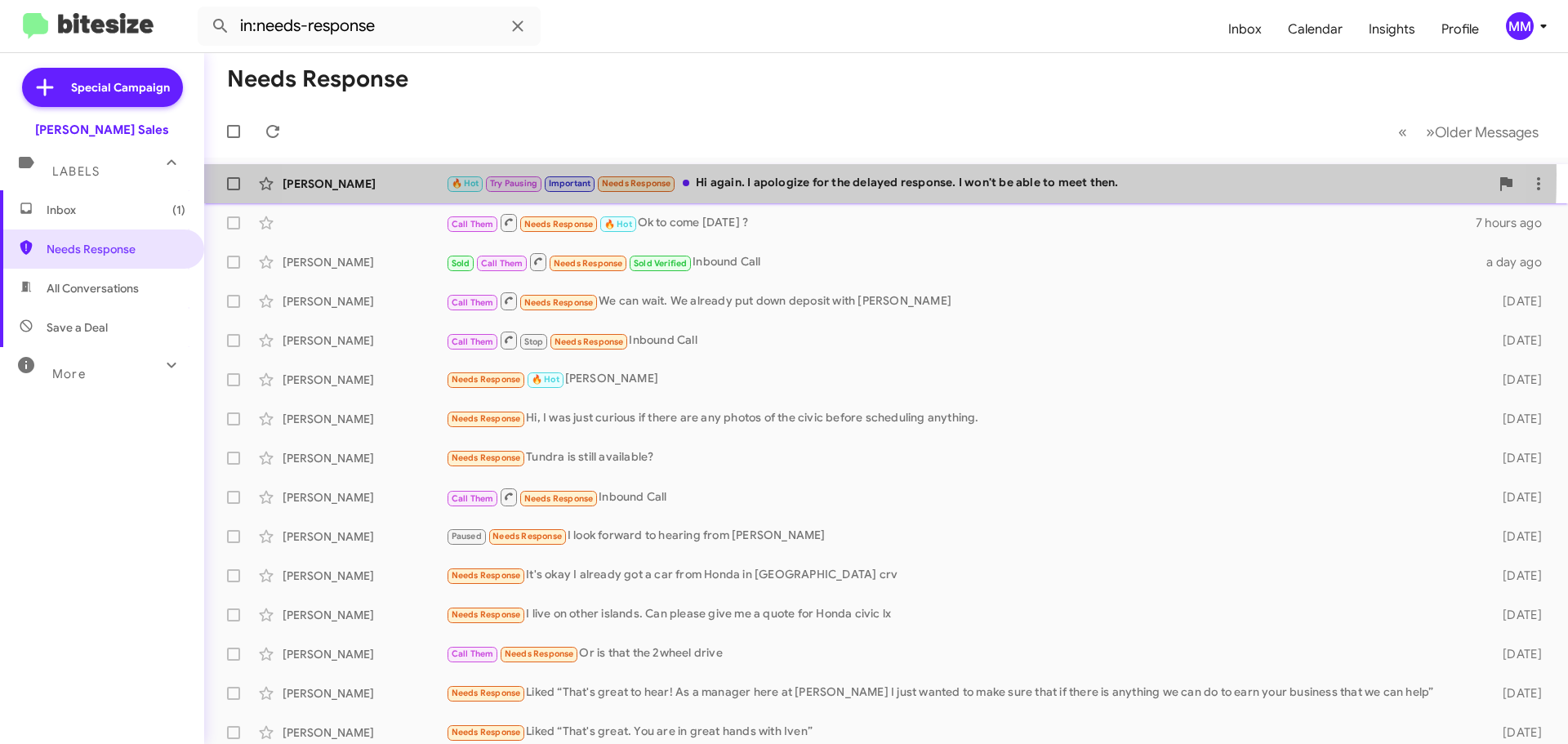
click at [815, 174] on div "🔥 Hot Try Pausing Important Needs Response Hi again. I apologize for the delaye…" at bounding box center [968, 182] width 1044 height 19
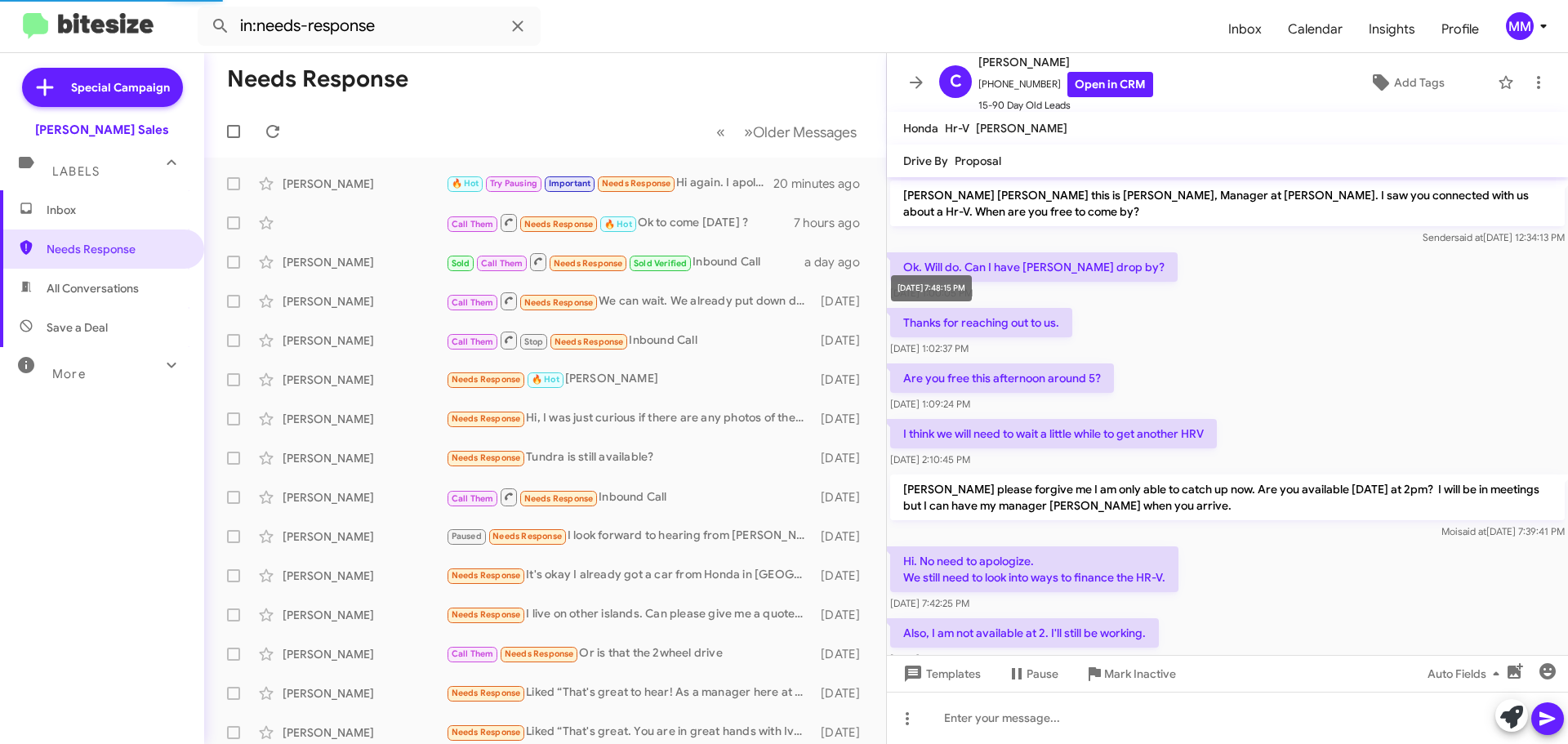
scroll to position [634, 0]
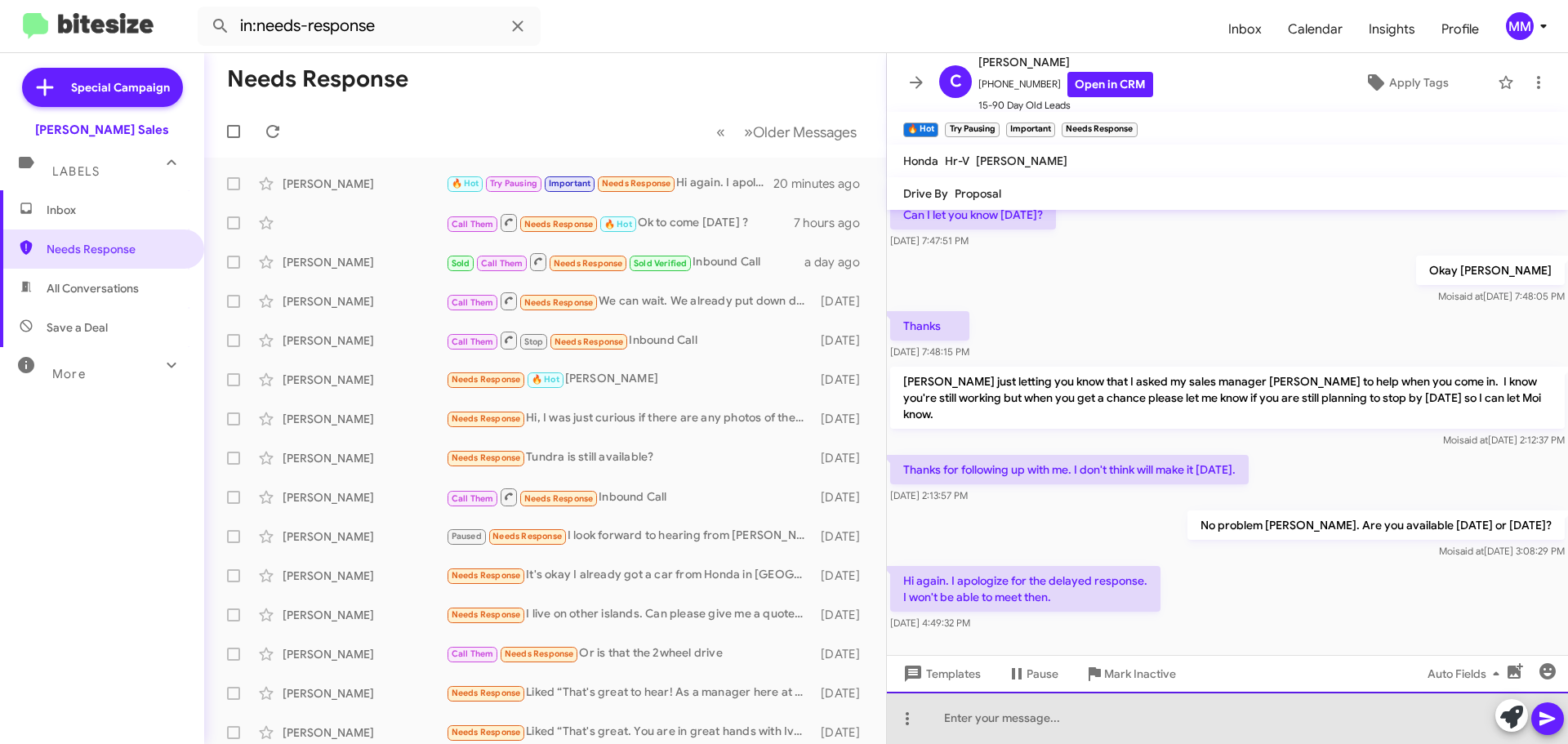
click at [976, 717] on div at bounding box center [1227, 717] width 681 height 52
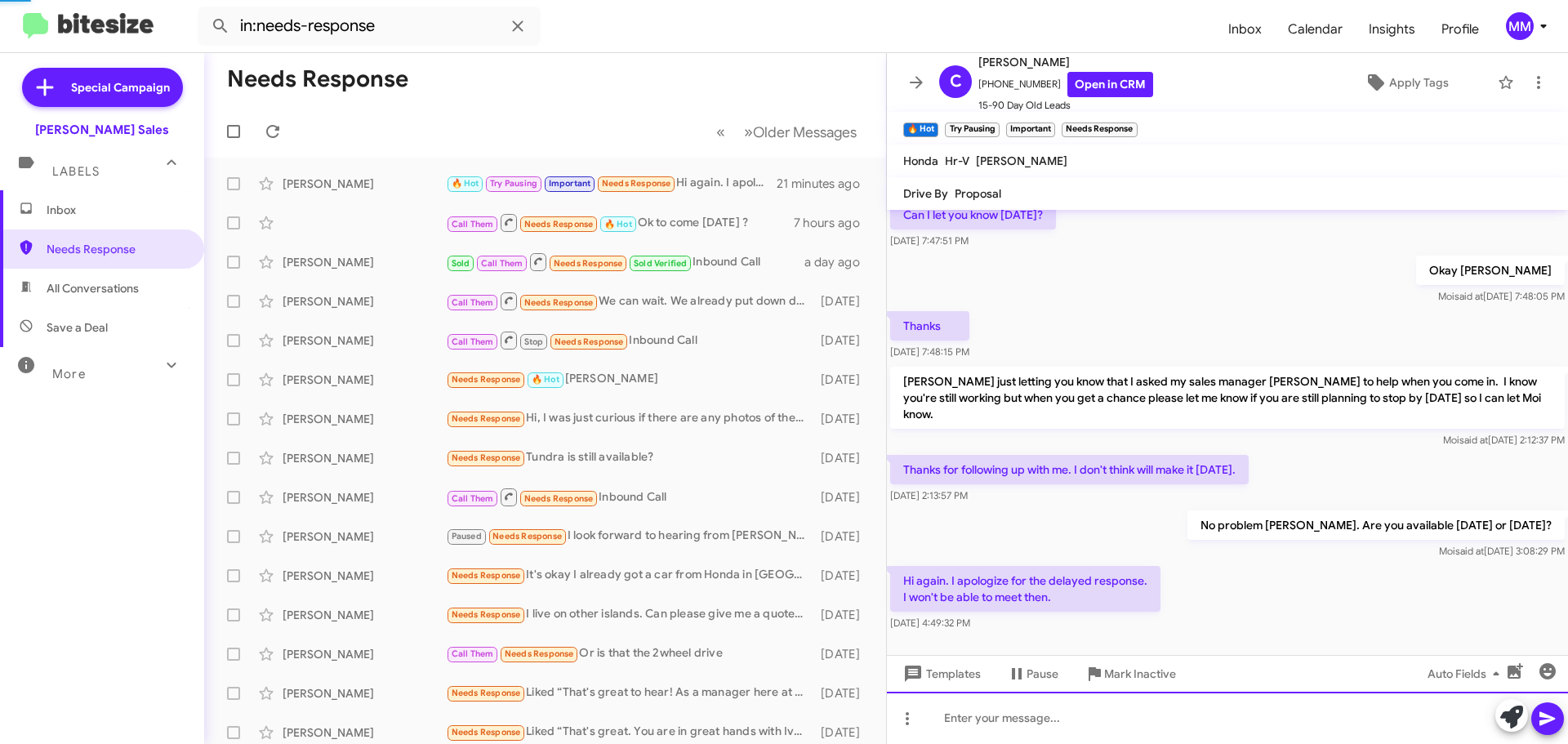
scroll to position [0, 0]
